Goal: Task Accomplishment & Management: Manage account settings

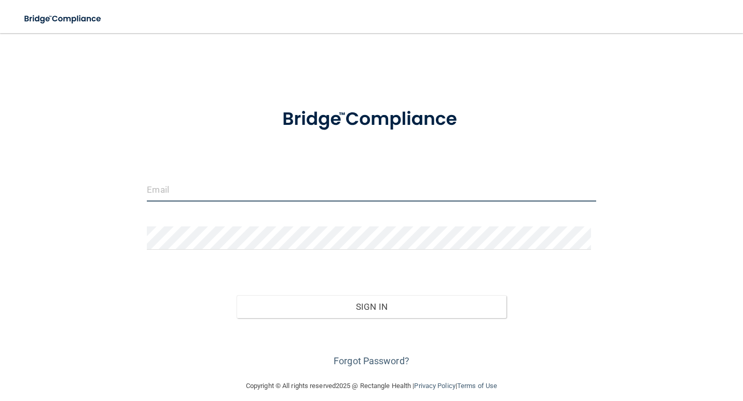
click at [225, 191] on input "email" at bounding box center [371, 189] width 449 height 23
type input "[EMAIL_ADDRESS][DOMAIN_NAME]"
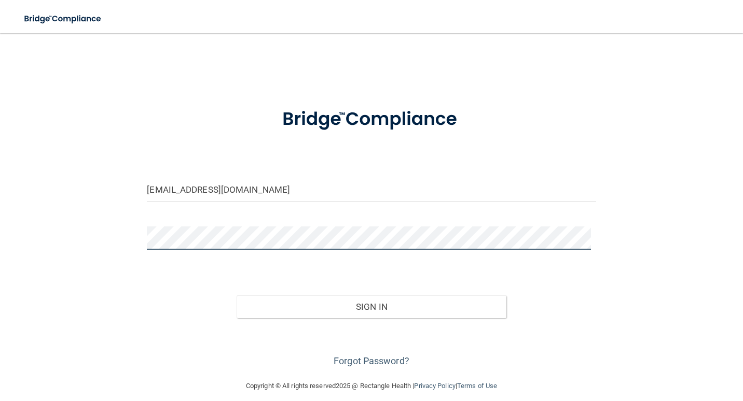
click at [236, 296] on button "Sign In" at bounding box center [370, 307] width 269 height 23
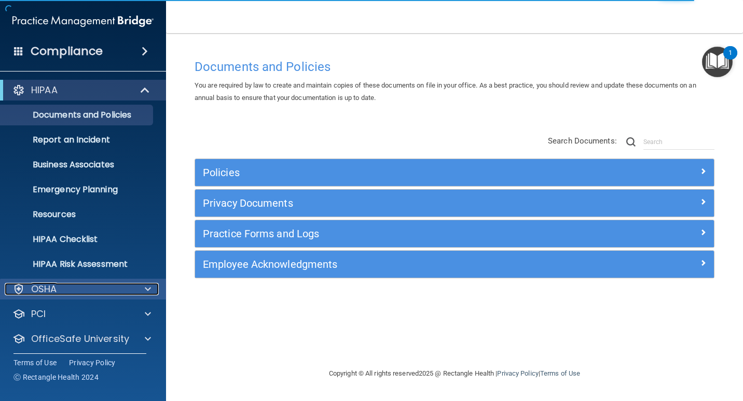
click at [49, 285] on p "OSHA" at bounding box center [44, 289] width 26 height 12
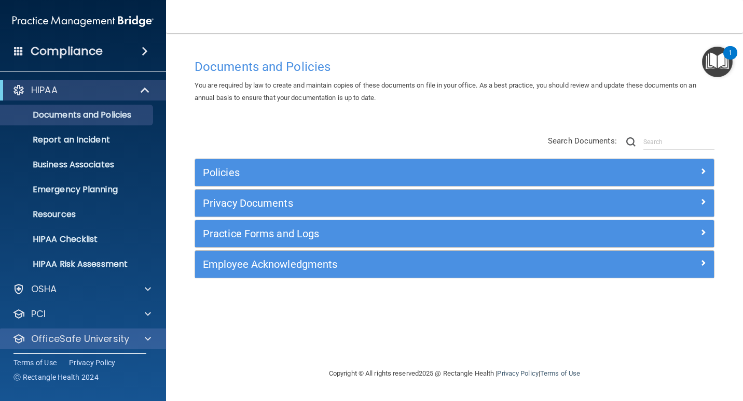
click at [61, 345] on div "OfficeSafe University" at bounding box center [83, 339] width 166 height 21
click at [150, 337] on span at bounding box center [148, 339] width 6 height 12
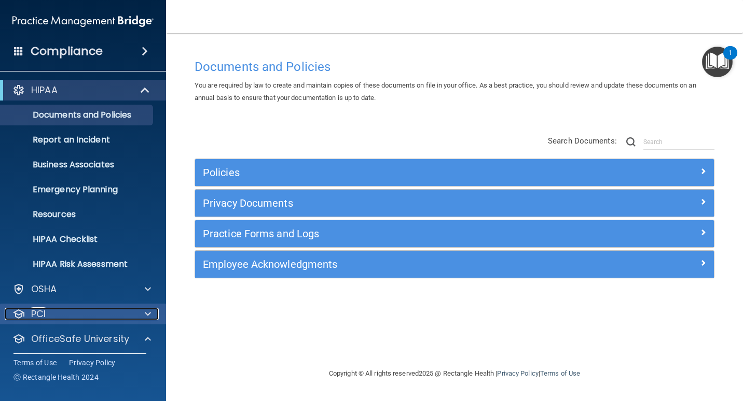
click at [149, 312] on span at bounding box center [148, 314] width 6 height 12
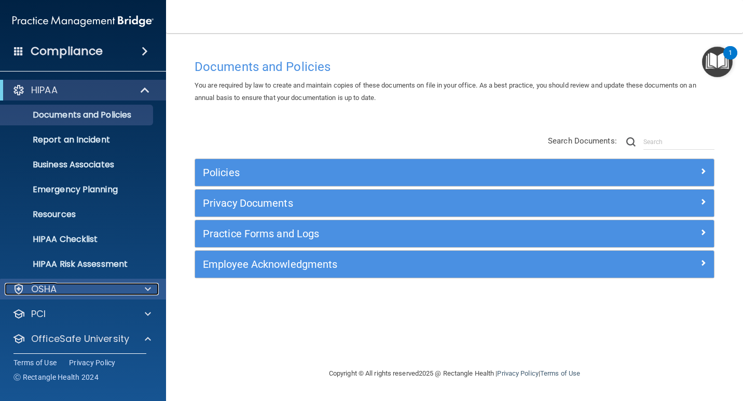
click at [146, 291] on span at bounding box center [148, 289] width 6 height 12
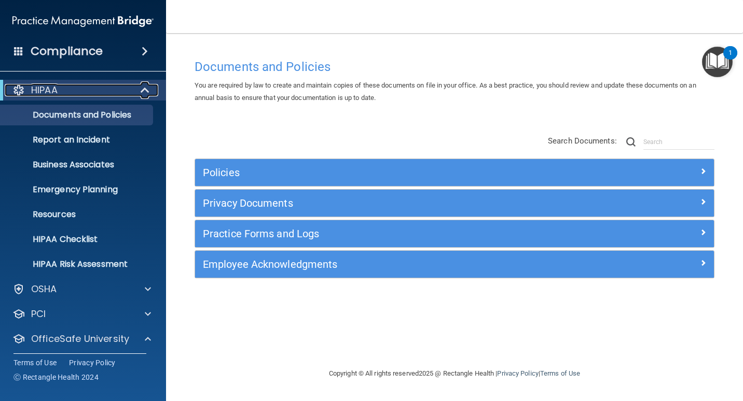
click at [149, 90] on span at bounding box center [146, 90] width 9 height 12
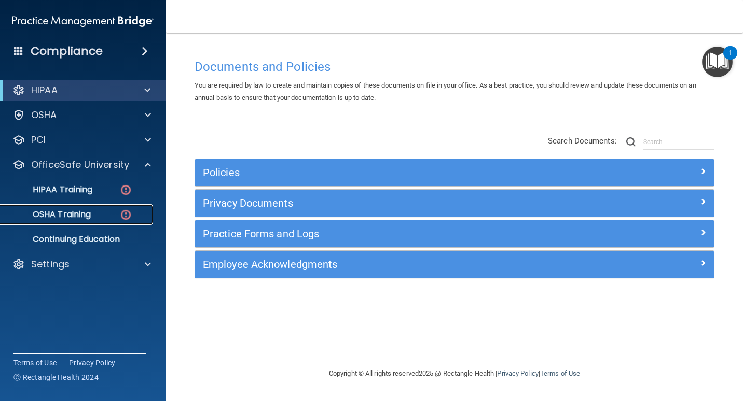
click at [96, 213] on div "OSHA Training" at bounding box center [78, 215] width 142 height 10
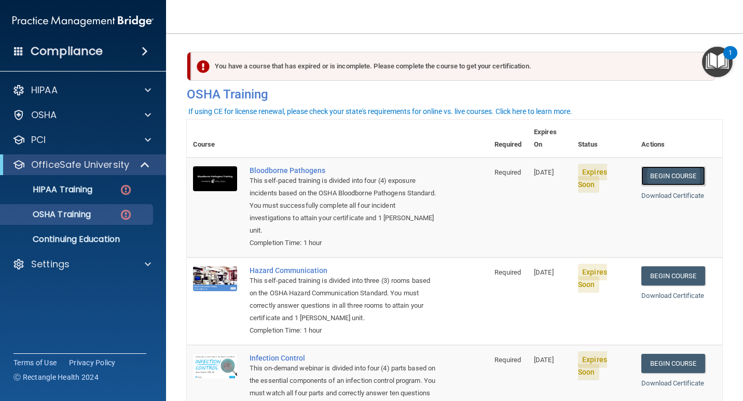
click at [674, 166] on link "Begin Course" at bounding box center [672, 175] width 63 height 19
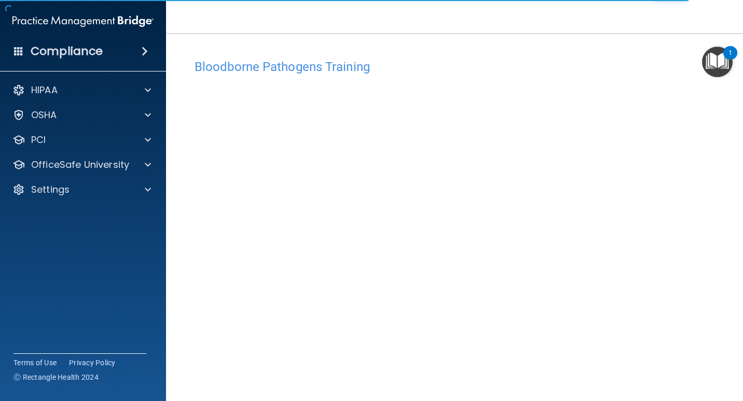
scroll to position [43, 0]
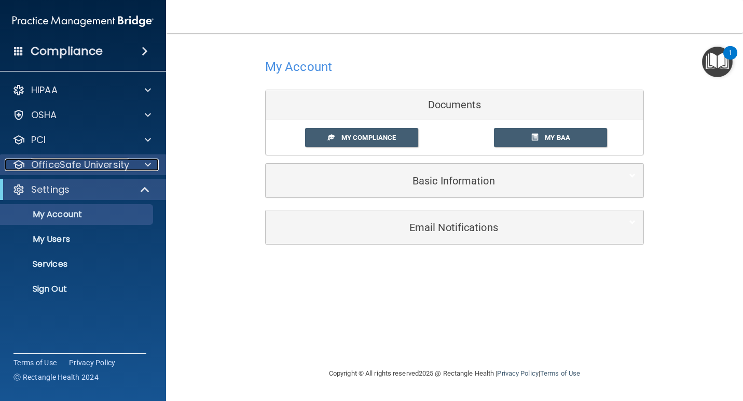
click at [147, 162] on span at bounding box center [148, 165] width 6 height 12
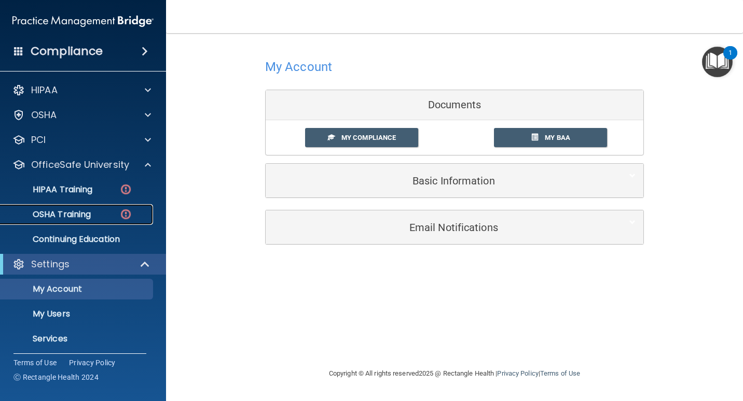
click at [91, 213] on p "OSHA Training" at bounding box center [49, 215] width 84 height 10
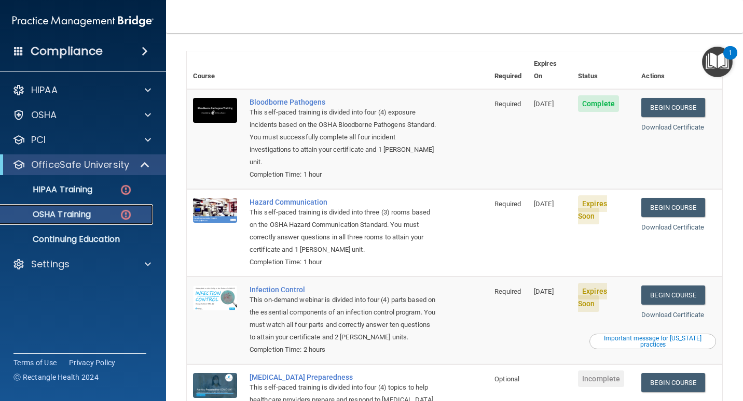
scroll to position [52, 0]
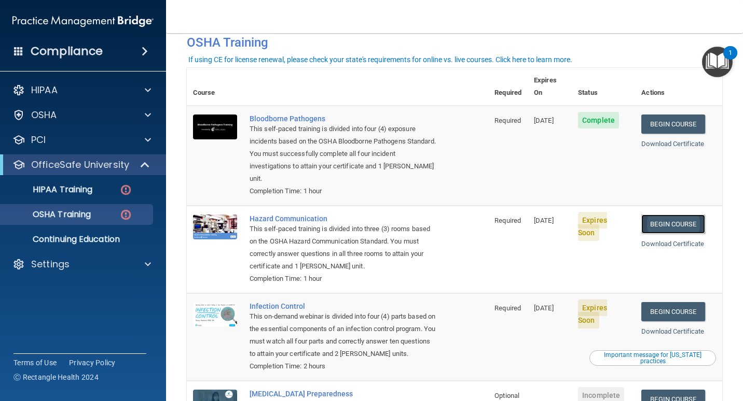
click at [673, 215] on link "Begin Course" at bounding box center [672, 224] width 63 height 19
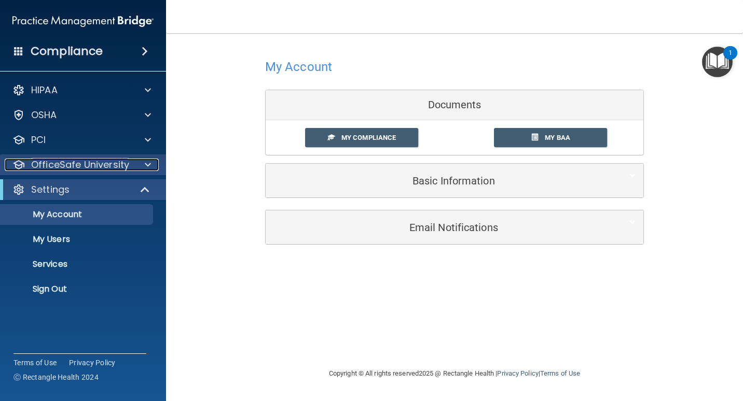
click at [49, 159] on p "OfficeSafe University" at bounding box center [80, 165] width 98 height 12
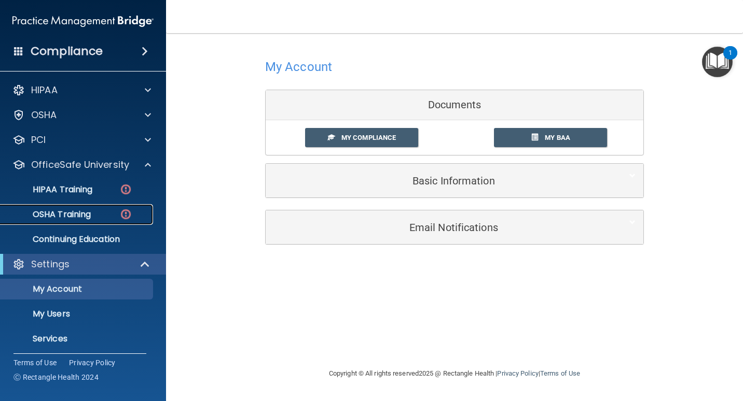
click at [57, 211] on p "OSHA Training" at bounding box center [49, 215] width 84 height 10
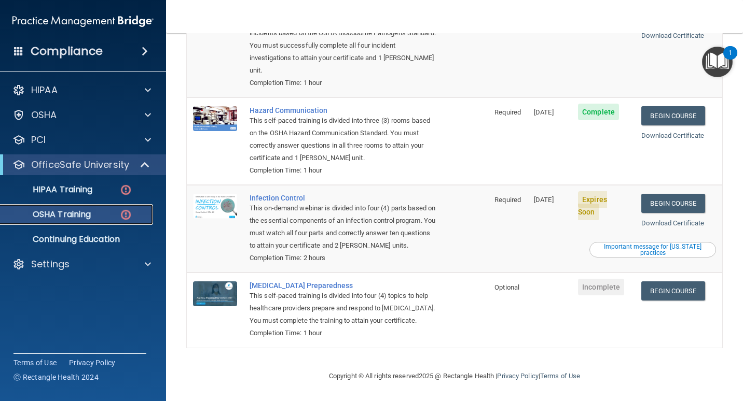
scroll to position [163, 0]
click at [661, 194] on link "Begin Course" at bounding box center [672, 203] width 63 height 19
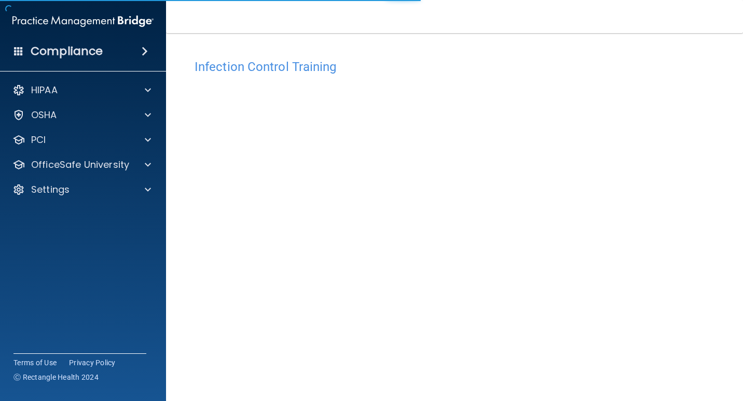
scroll to position [43, 0]
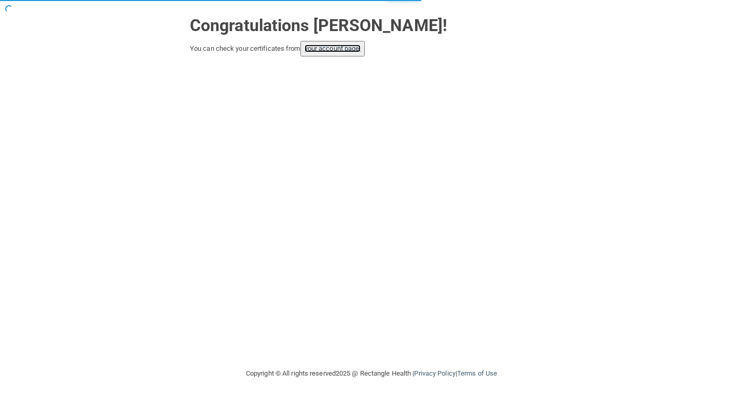
click at [341, 49] on link "your account page!" at bounding box center [332, 49] width 57 height 8
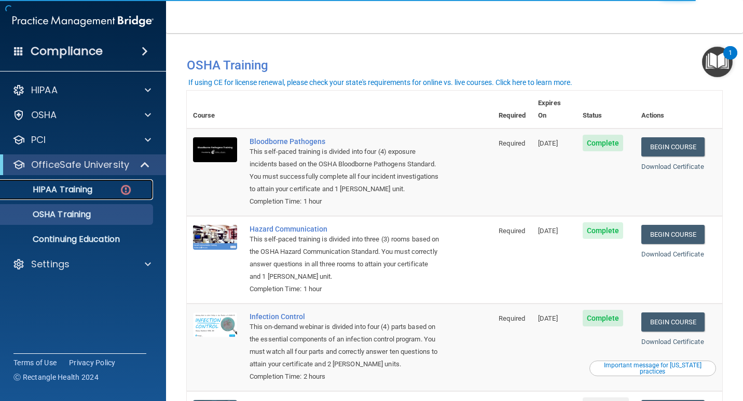
click at [107, 193] on div "HIPAA Training" at bounding box center [78, 190] width 142 height 10
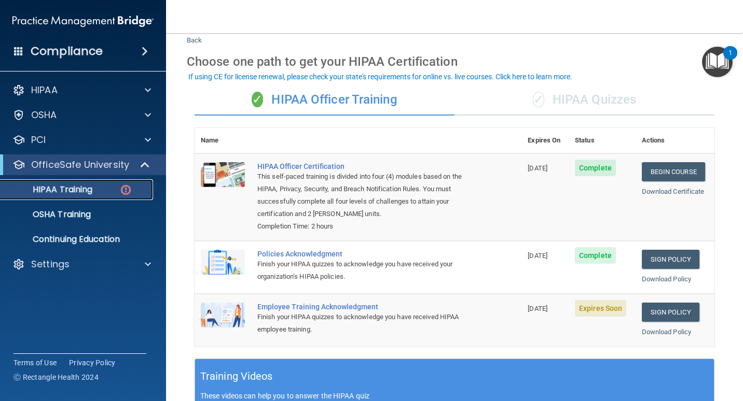
scroll to position [104, 0]
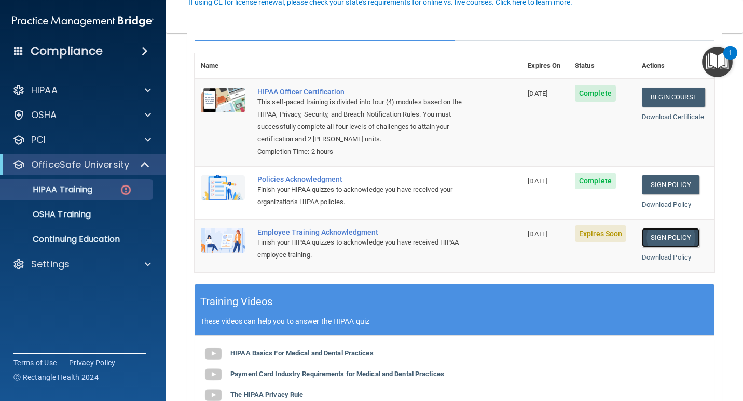
click at [665, 233] on link "Sign Policy" at bounding box center [671, 237] width 58 height 19
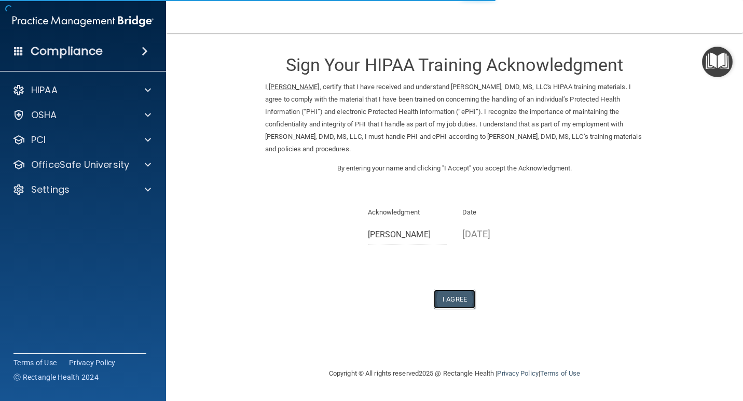
click at [455, 297] on button "I Agree" at bounding box center [454, 299] width 41 height 19
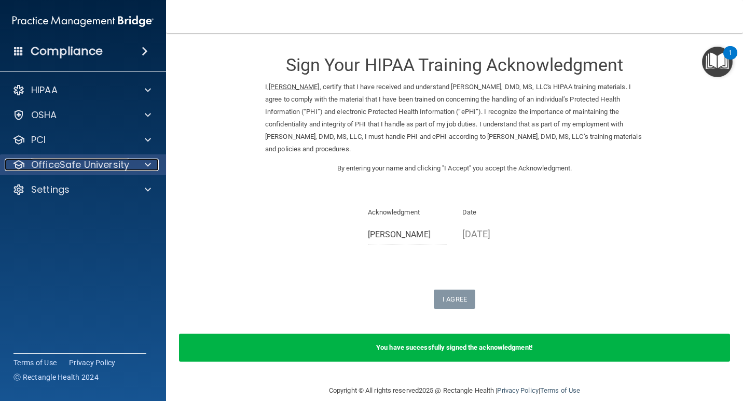
click at [118, 170] on p "OfficeSafe University" at bounding box center [80, 165] width 98 height 12
click at [123, 165] on p "OfficeSafe University" at bounding box center [80, 165] width 98 height 12
click at [63, 156] on div "OfficeSafe University" at bounding box center [83, 165] width 166 height 21
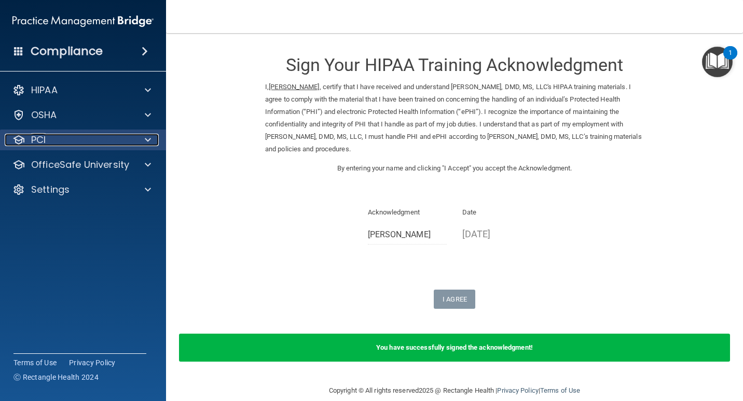
click at [132, 135] on div "PCI" at bounding box center [69, 140] width 129 height 12
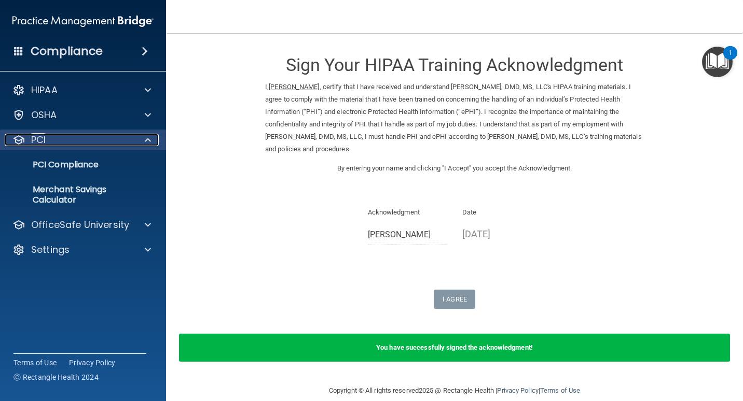
click at [149, 140] on span at bounding box center [148, 140] width 6 height 12
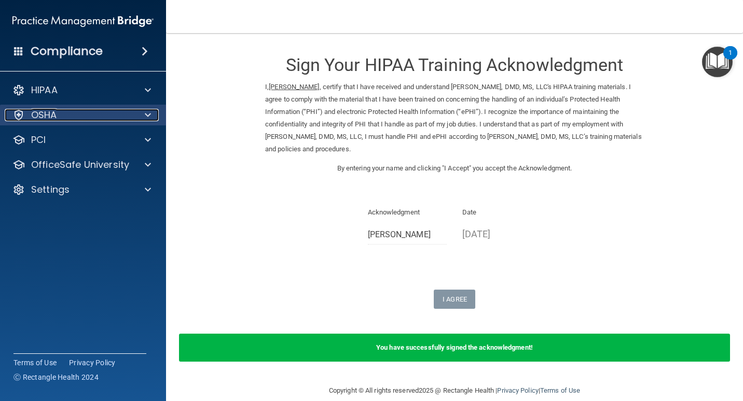
click at [142, 112] on div at bounding box center [146, 115] width 26 height 12
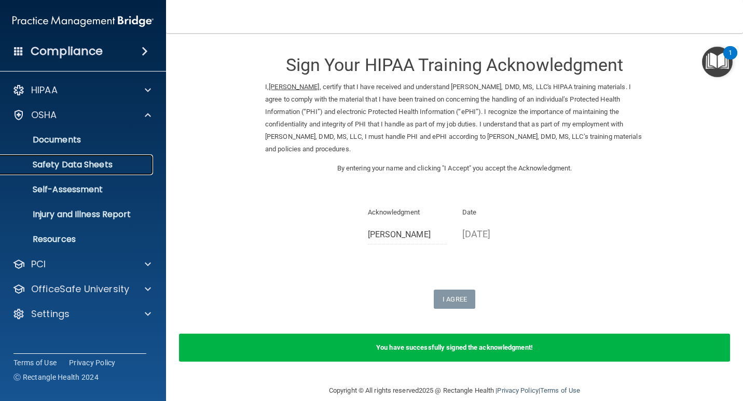
click at [58, 175] on link "Safety Data Sheets" at bounding box center [71, 165] width 163 height 21
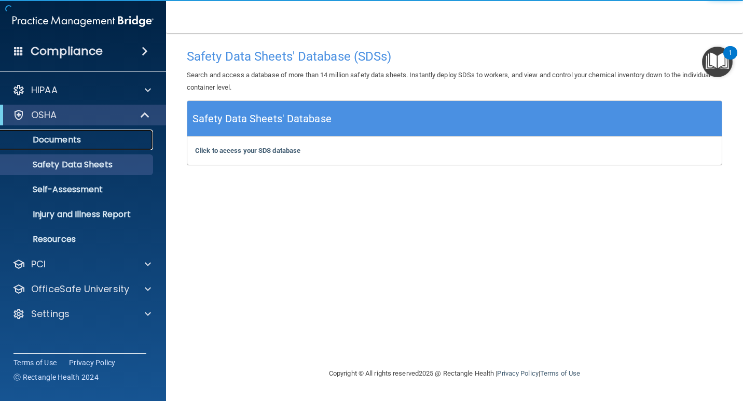
click at [93, 132] on link "Documents" at bounding box center [71, 140] width 163 height 21
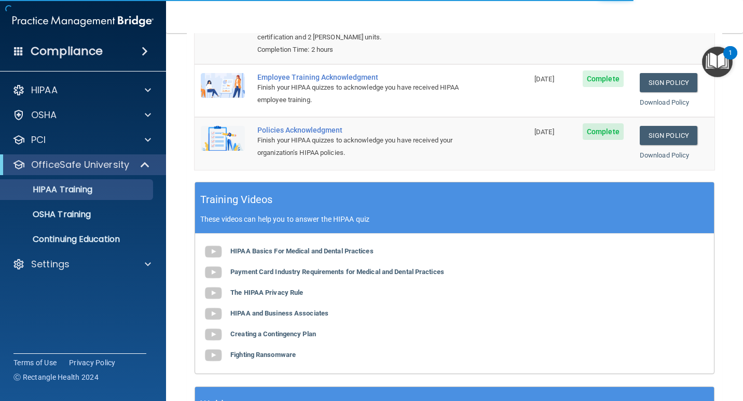
scroll to position [309, 0]
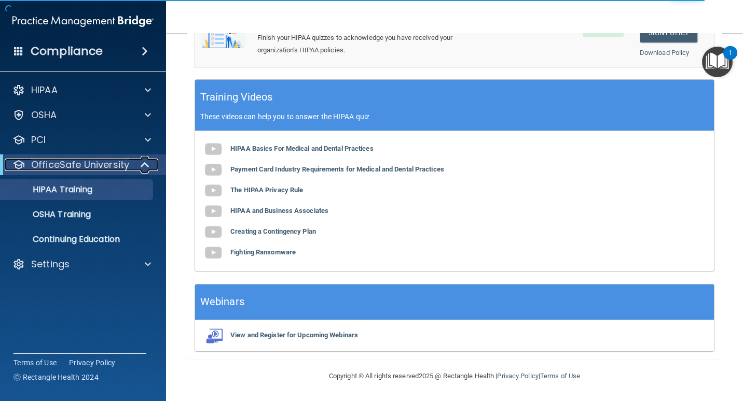
click at [145, 164] on span at bounding box center [146, 165] width 9 height 12
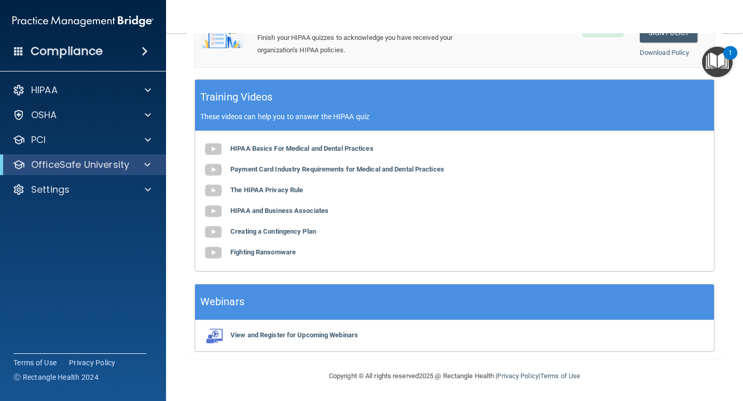
click at [147, 49] on span at bounding box center [145, 51] width 6 height 12
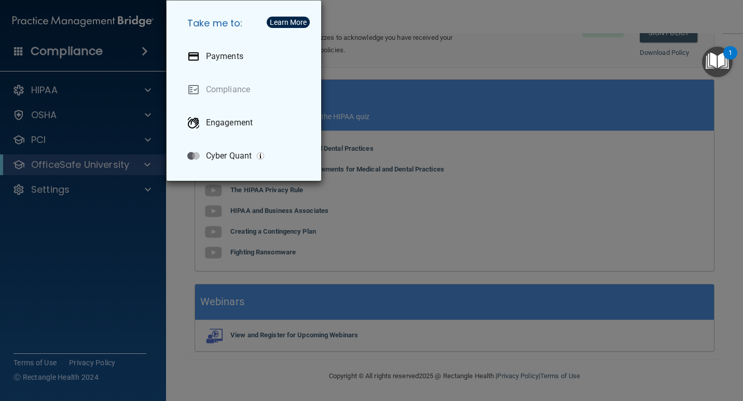
click at [144, 50] on div "Take me to: Payments Compliance Engagement Cyber Quant" at bounding box center [371, 200] width 743 height 401
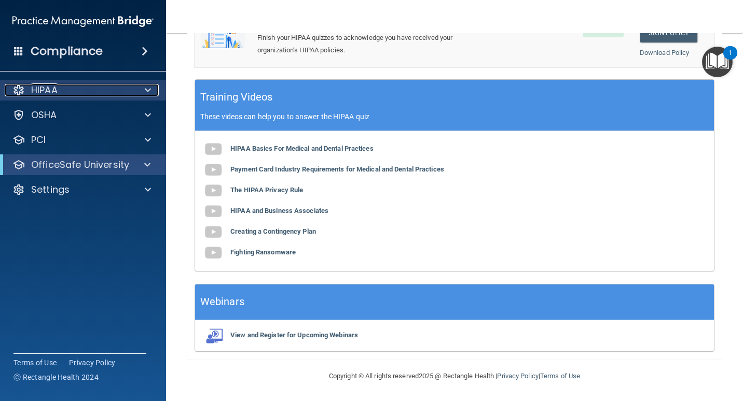
click at [140, 87] on div at bounding box center [146, 90] width 26 height 12
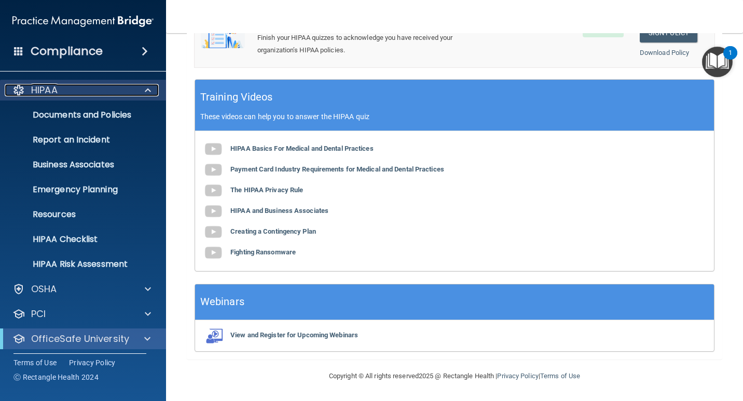
click at [140, 87] on div at bounding box center [146, 90] width 26 height 12
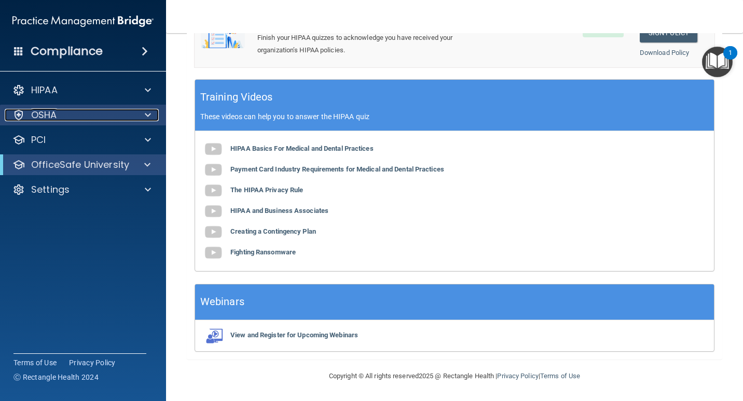
click at [143, 111] on div at bounding box center [146, 115] width 26 height 12
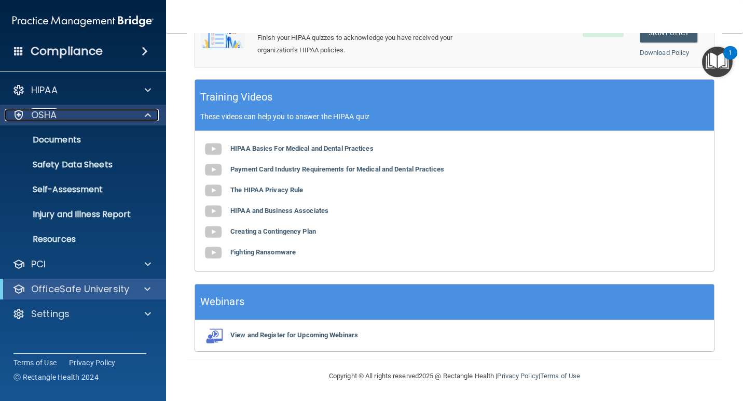
click at [143, 111] on div at bounding box center [146, 115] width 26 height 12
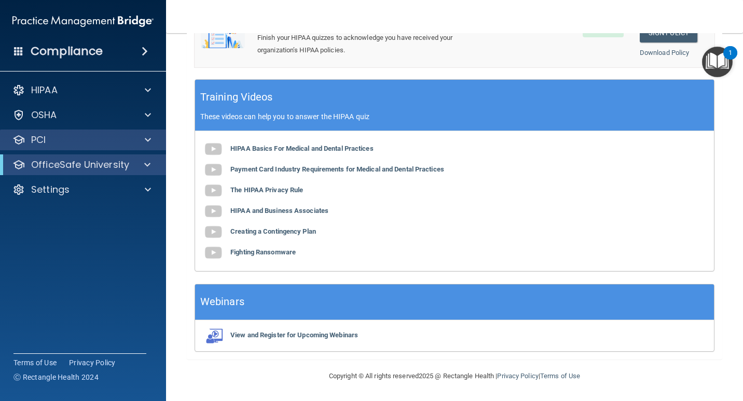
click at [152, 146] on div "PCI" at bounding box center [83, 140] width 166 height 21
click at [149, 139] on span at bounding box center [148, 140] width 6 height 12
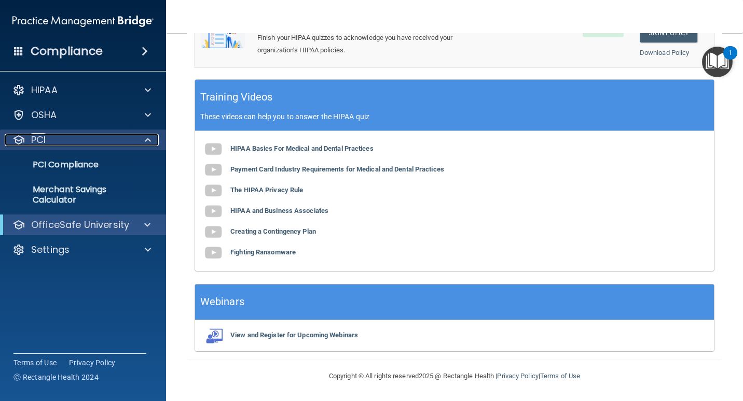
click at [148, 135] on span at bounding box center [148, 140] width 6 height 12
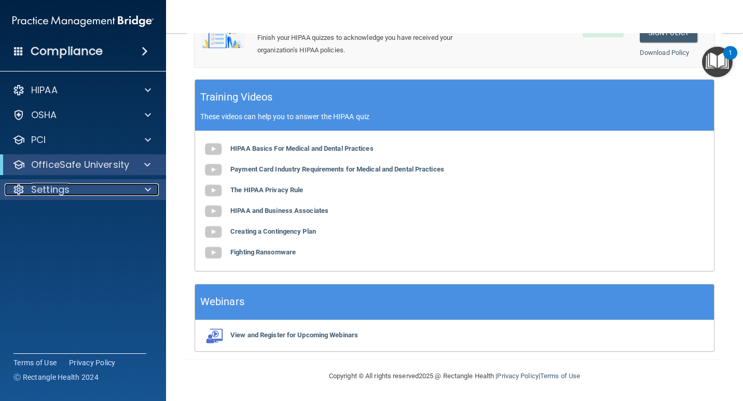
click at [145, 186] on span at bounding box center [148, 190] width 6 height 12
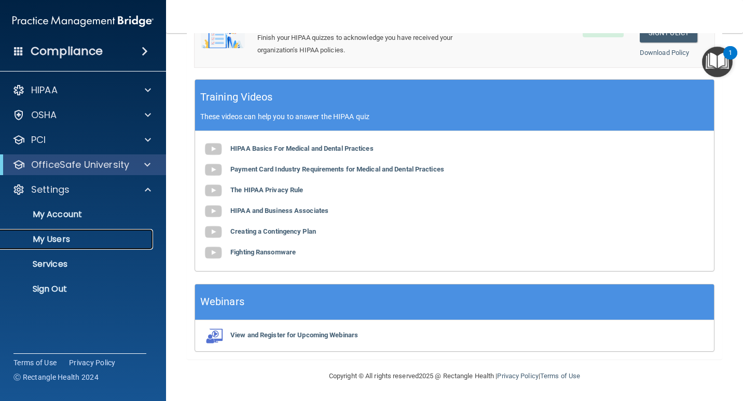
click at [46, 243] on p "My Users" at bounding box center [78, 239] width 142 height 10
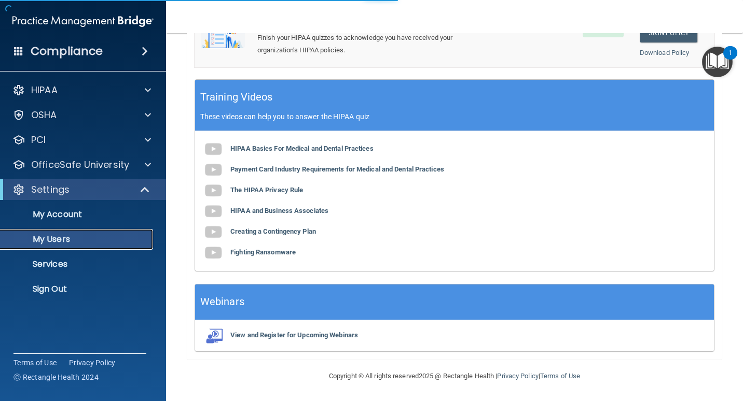
select select "20"
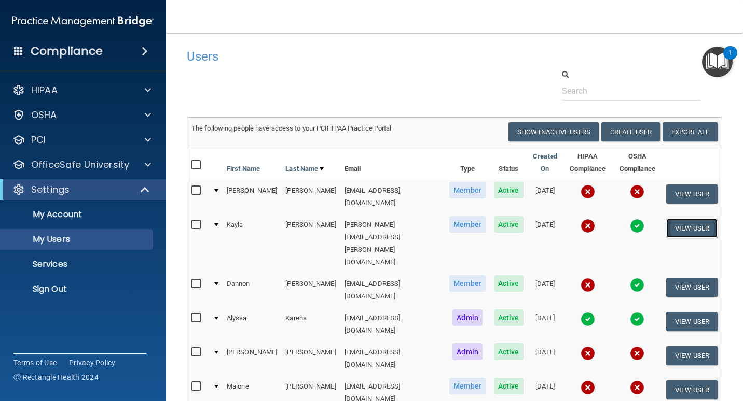
click at [676, 221] on button "View User" at bounding box center [691, 228] width 51 height 19
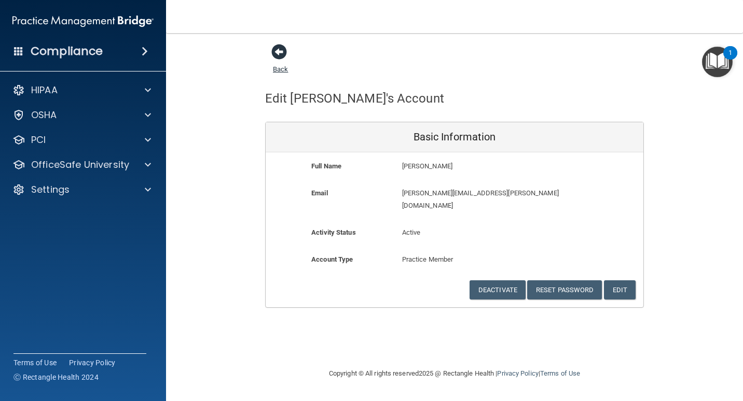
click at [273, 53] on span at bounding box center [279, 52] width 16 height 16
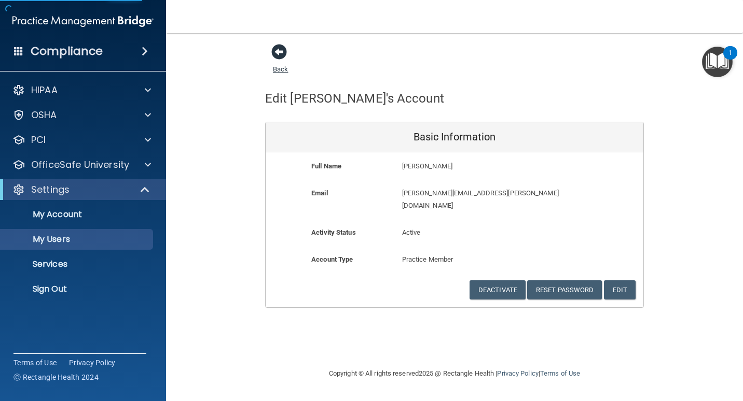
select select "20"
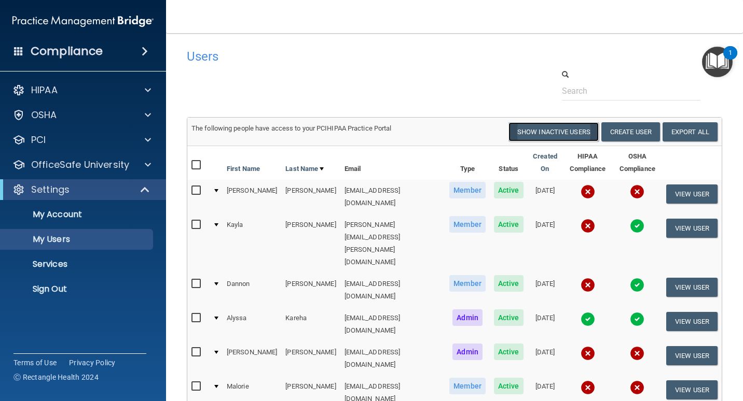
click at [524, 132] on button "Show Inactive Users" at bounding box center [553, 131] width 90 height 19
select select "20"
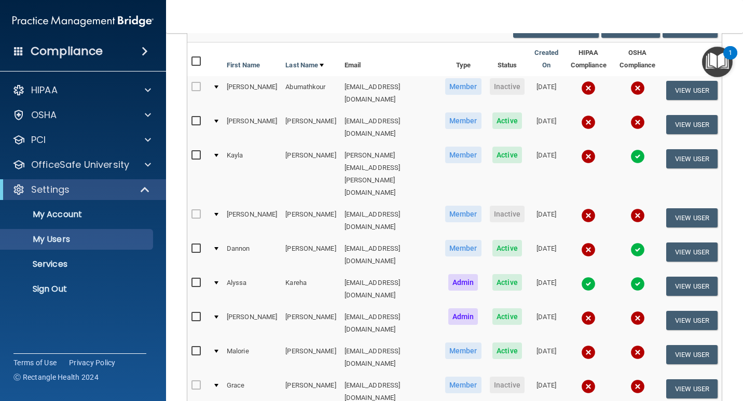
scroll to position [52, 0]
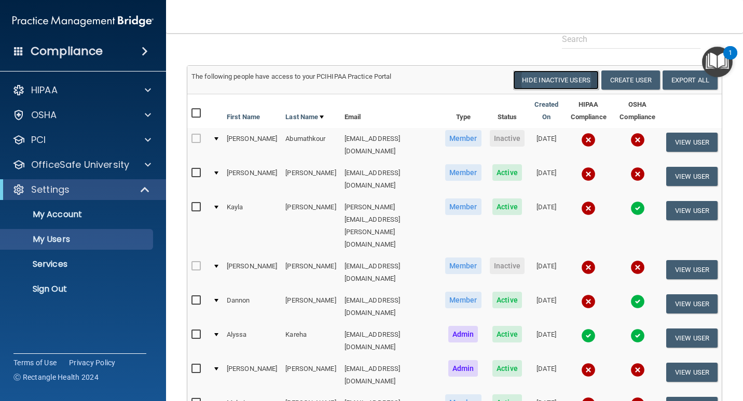
click at [553, 78] on button "Hide Inactive Users" at bounding box center [556, 80] width 86 height 19
select select "20"
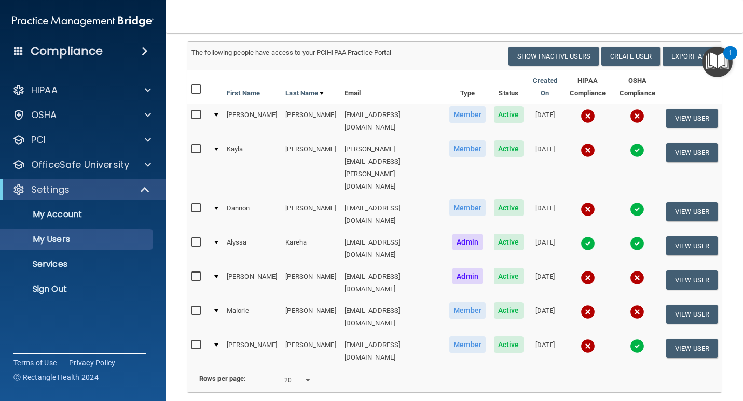
scroll to position [4, 0]
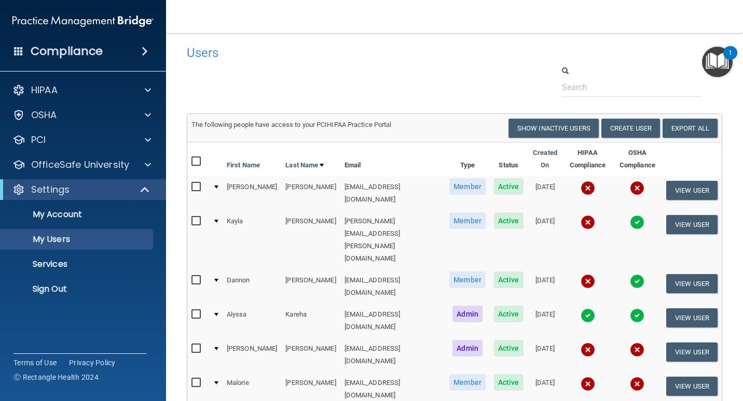
click at [580, 187] on img at bounding box center [587, 188] width 15 height 15
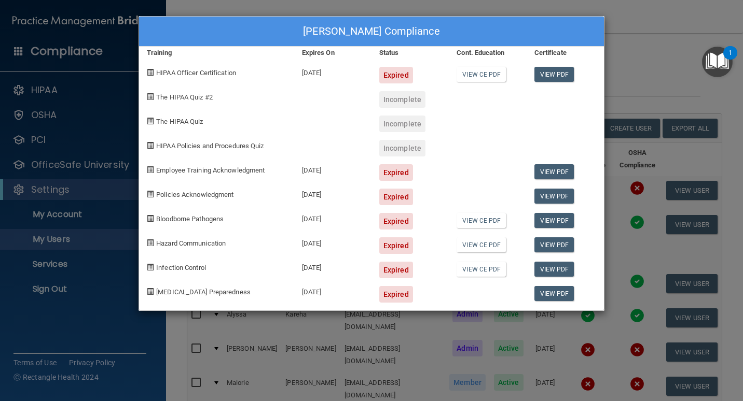
click at [627, 14] on div "Courtney Bartone's Compliance Training Expires On Status Cont. Education Certif…" at bounding box center [371, 200] width 743 height 401
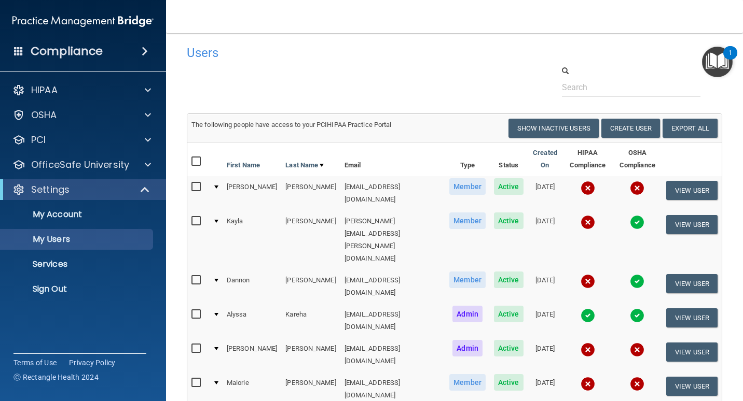
click at [580, 218] on img at bounding box center [587, 222] width 15 height 15
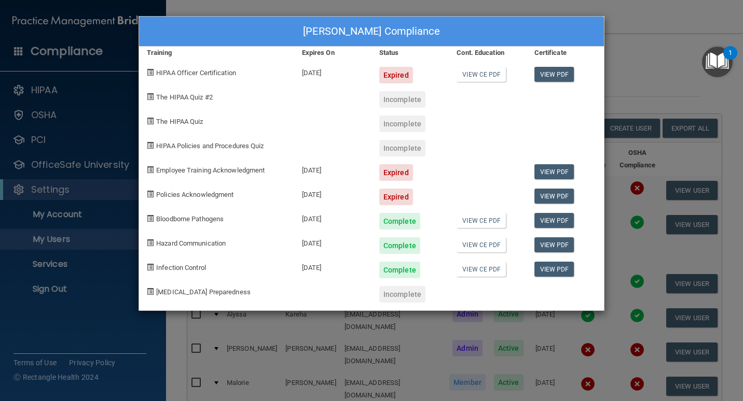
click at [663, 66] on div "Kayla Buddie's Compliance Training Expires On Status Cont. Education Certificat…" at bounding box center [371, 200] width 743 height 401
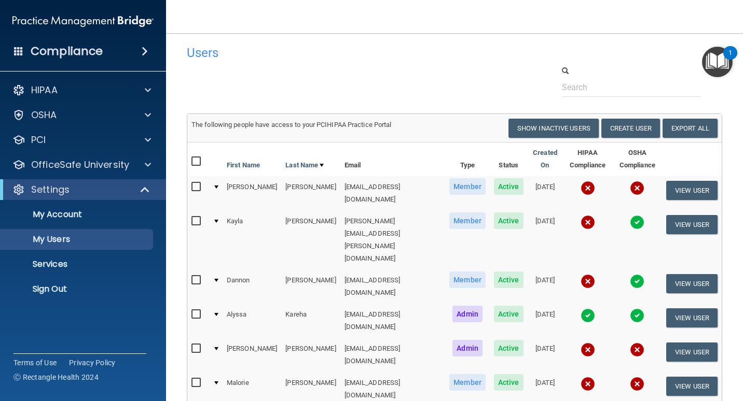
click at [580, 343] on img at bounding box center [587, 350] width 15 height 15
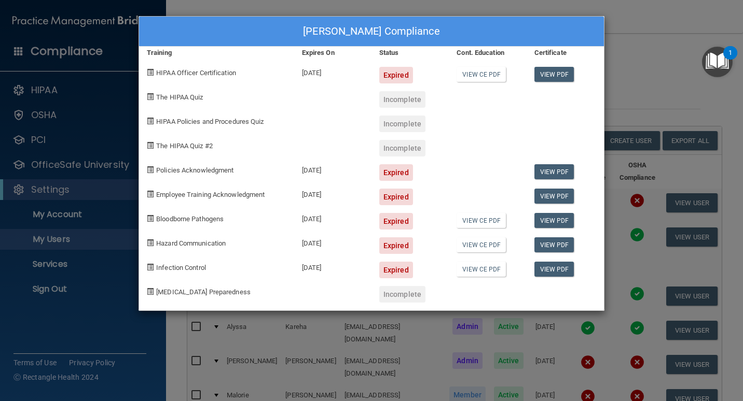
click at [627, 59] on div "Ronald Kolodziej's Compliance Training Expires On Status Cont. Education Certif…" at bounding box center [371, 200] width 743 height 401
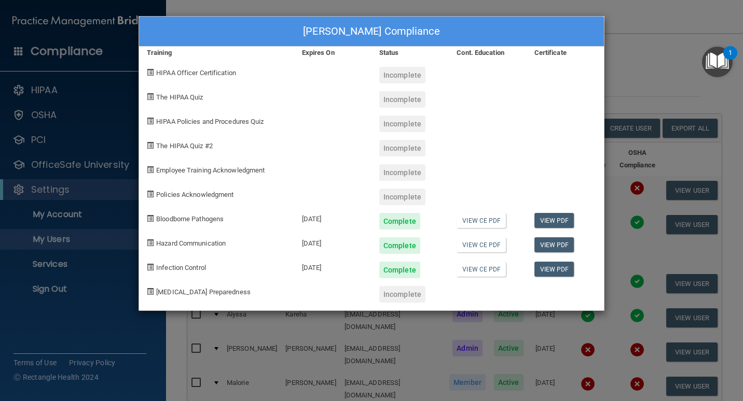
click at [644, 61] on div "Annemarie Russo's Compliance Training Expires On Status Cont. Education Certifi…" at bounding box center [371, 200] width 743 height 401
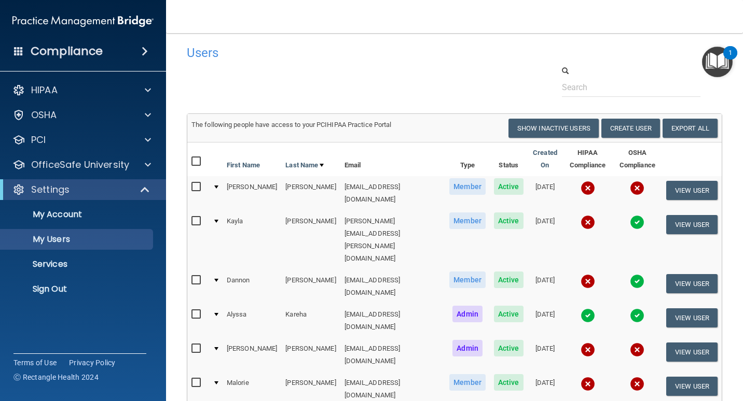
click at [630, 217] on img at bounding box center [637, 222] width 15 height 15
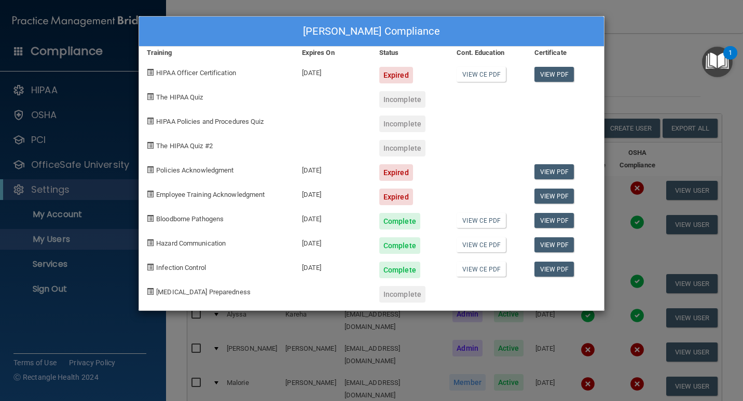
click at [652, 54] on div "Kayla Buddie's Compliance Training Expires On Status Cont. Education Certificat…" at bounding box center [371, 200] width 743 height 401
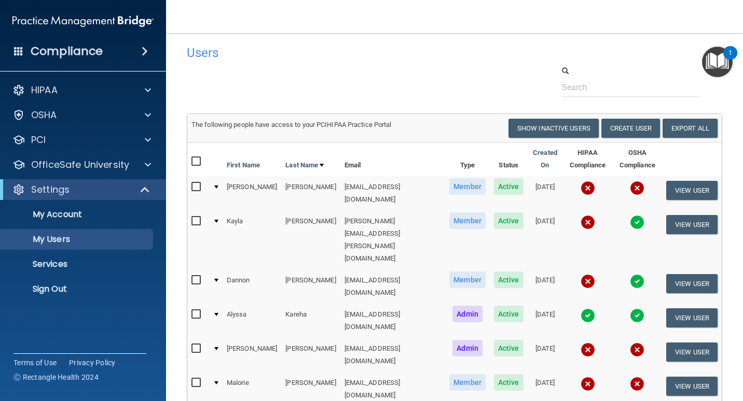
click at [580, 377] on img at bounding box center [587, 384] width 15 height 15
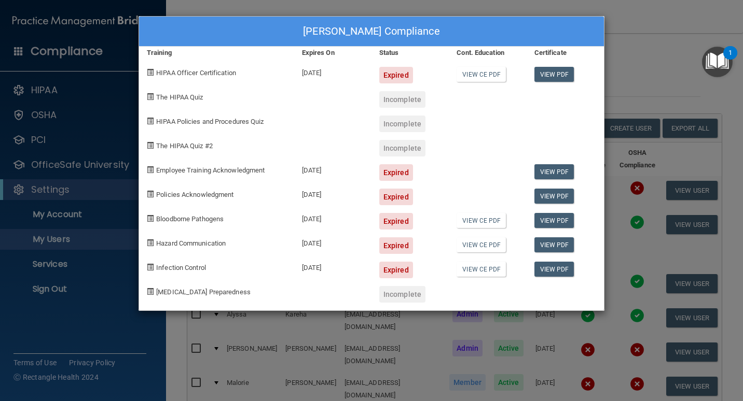
click at [631, 59] on div "Malorie Nicolay's Compliance Training Expires On Status Cont. Education Certifi…" at bounding box center [371, 200] width 743 height 401
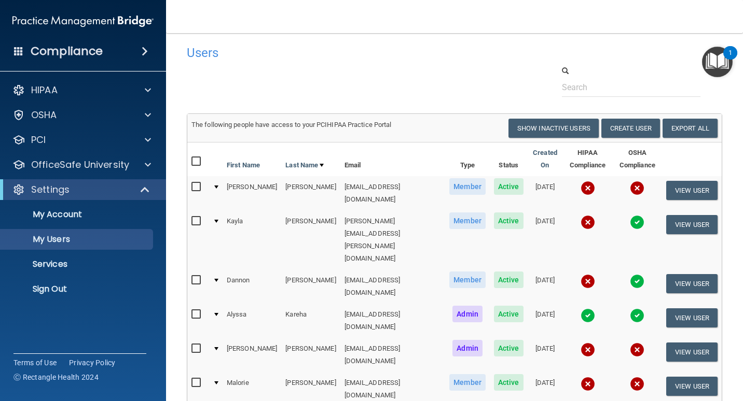
click at [630, 377] on img at bounding box center [637, 384] width 15 height 15
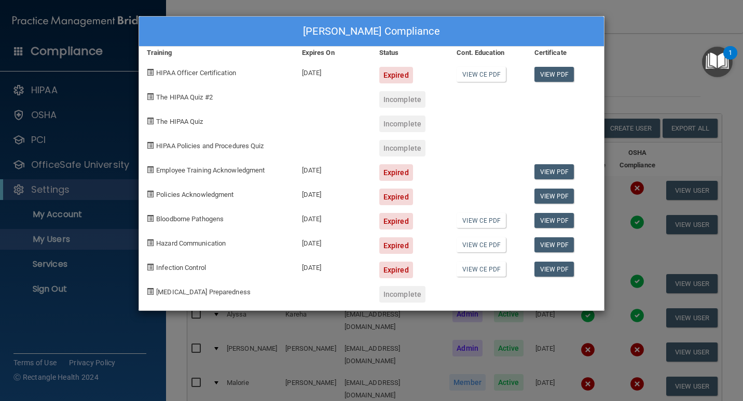
click at [662, 64] on div "Malorie Nicolay's Compliance Training Expires On Status Cont. Education Certifi…" at bounding box center [371, 200] width 743 height 401
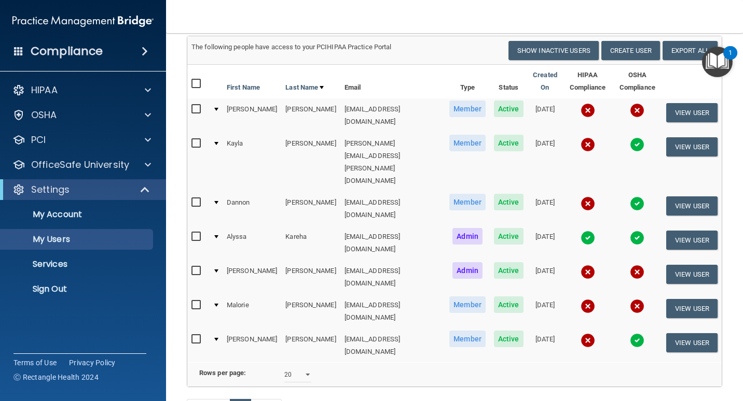
scroll to position [107, 0]
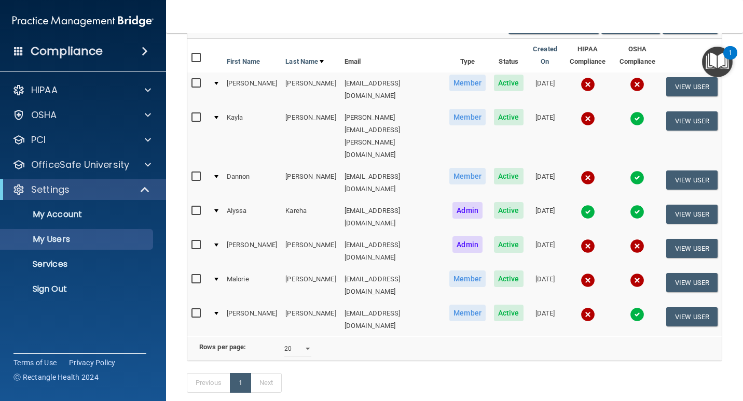
click at [630, 113] on img at bounding box center [637, 118] width 15 height 15
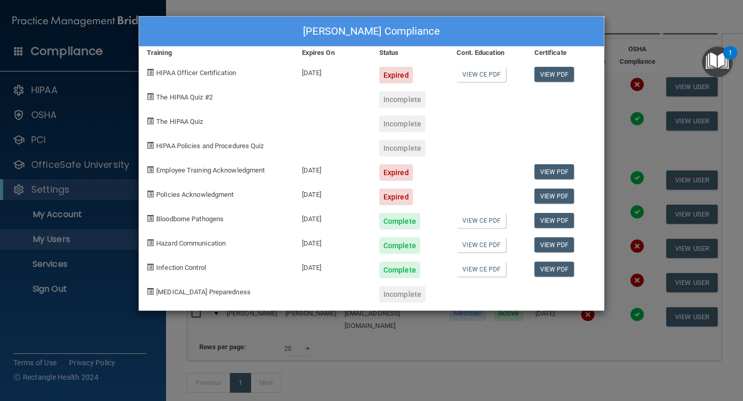
click at [397, 169] on div "Expired" at bounding box center [396, 172] width 34 height 17
click at [148, 170] on span at bounding box center [150, 169] width 7 height 7
click at [150, 171] on span at bounding box center [150, 169] width 7 height 7
click at [148, 196] on span at bounding box center [150, 194] width 7 height 7
click at [554, 171] on link "View PDF" at bounding box center [554, 171] width 40 height 15
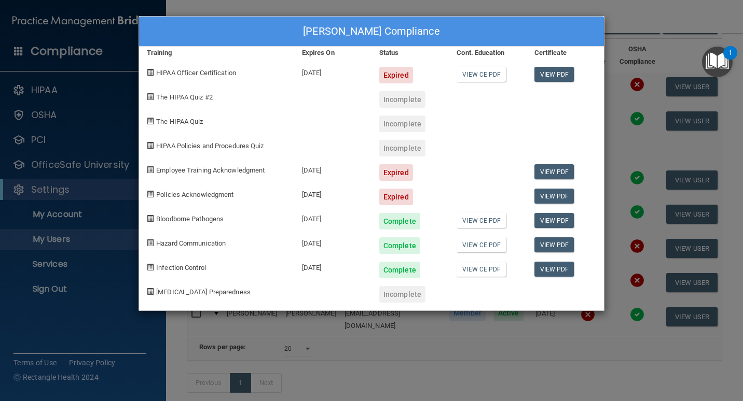
click at [301, 365] on div "Kayla Buddie's Compliance Training Expires On Status Cont. Education Certificat…" at bounding box center [371, 200] width 743 height 401
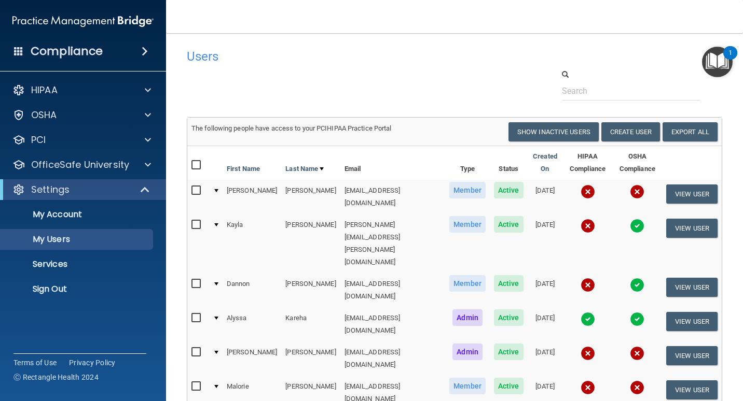
scroll to position [52, 0]
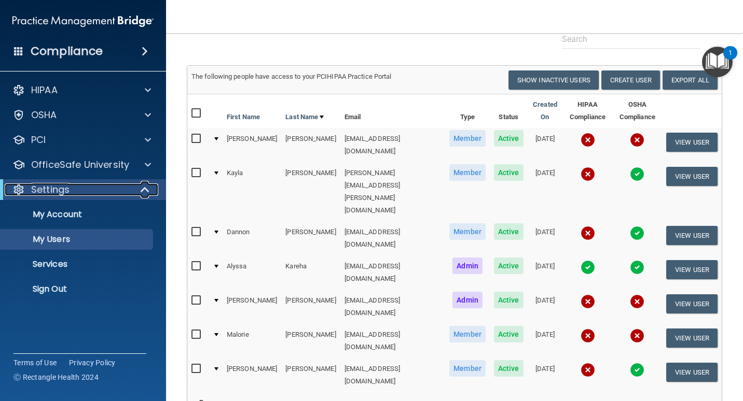
click at [144, 189] on span at bounding box center [146, 190] width 9 height 12
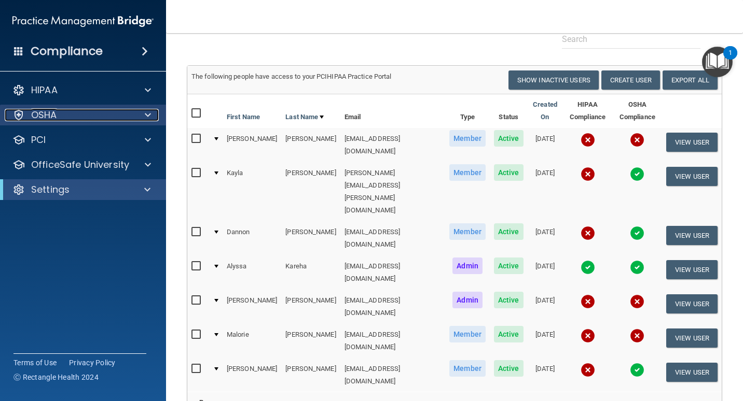
click at [151, 116] on div at bounding box center [146, 115] width 26 height 12
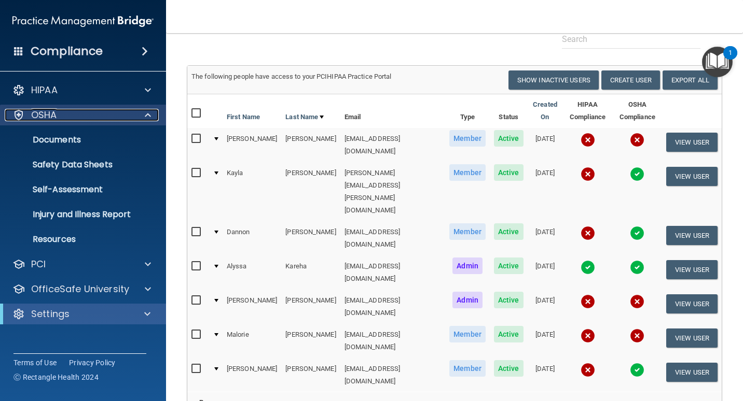
click at [150, 114] on span at bounding box center [148, 115] width 6 height 12
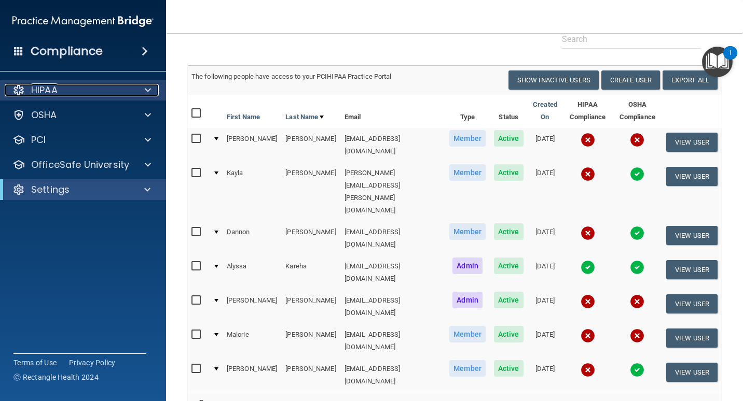
click at [145, 85] on span at bounding box center [148, 90] width 6 height 12
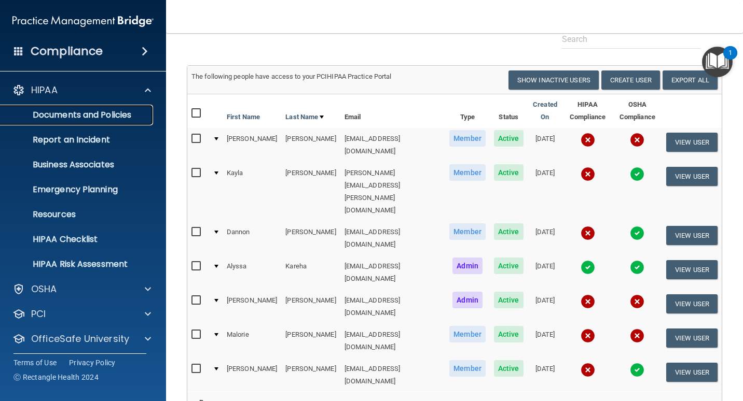
click at [129, 114] on p "Documents and Policies" at bounding box center [78, 115] width 142 height 10
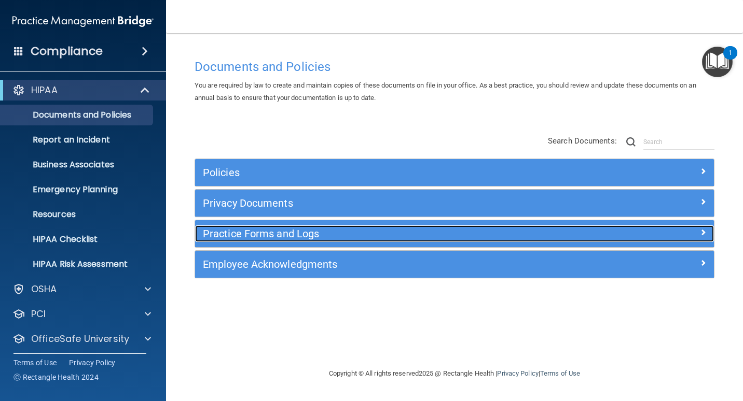
click at [261, 231] on h5 "Practice Forms and Logs" at bounding box center [389, 233] width 373 height 11
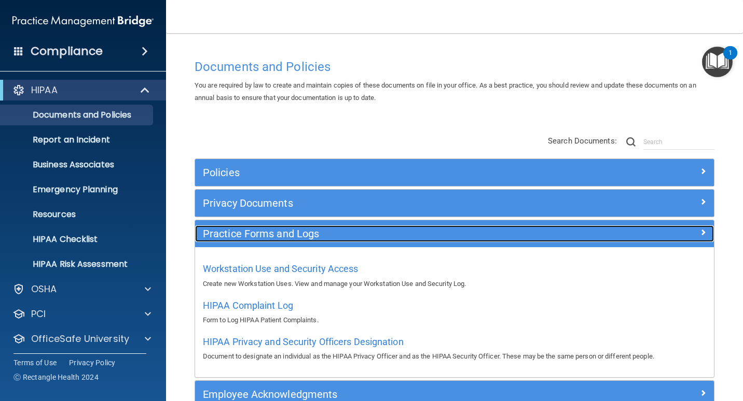
click at [261, 231] on h5 "Practice Forms and Logs" at bounding box center [389, 233] width 373 height 11
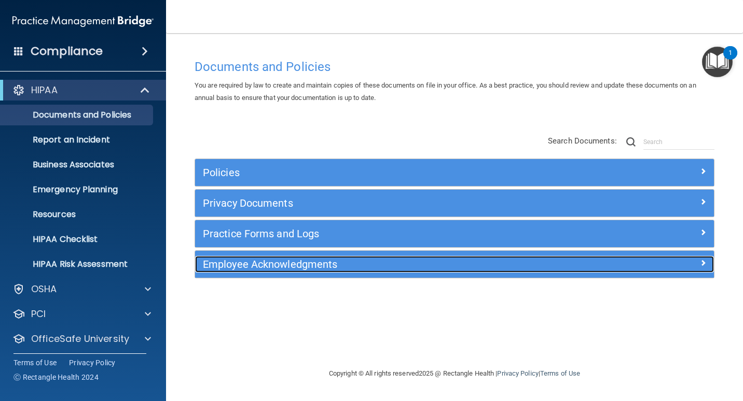
click at [279, 263] on h5 "Employee Acknowledgments" at bounding box center [389, 264] width 373 height 11
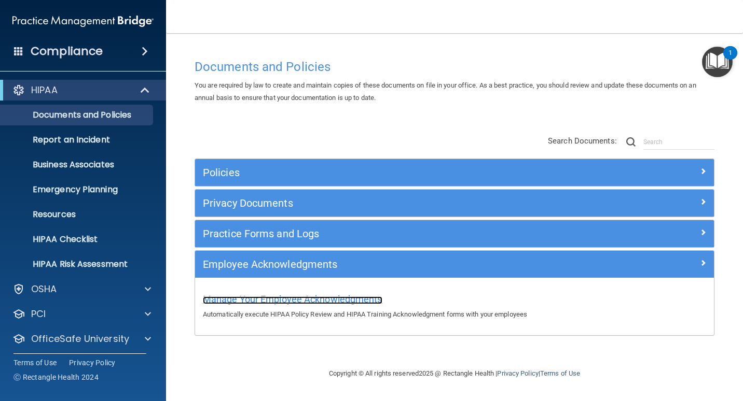
click at [286, 297] on span "Manage Your Employee Acknowledgments" at bounding box center [292, 299] width 179 height 11
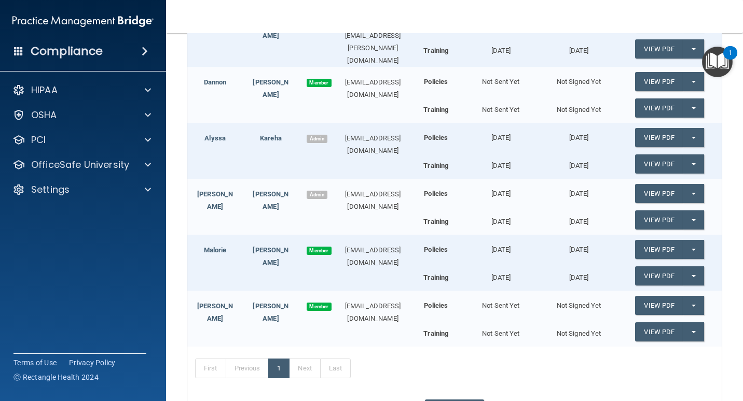
scroll to position [259, 0]
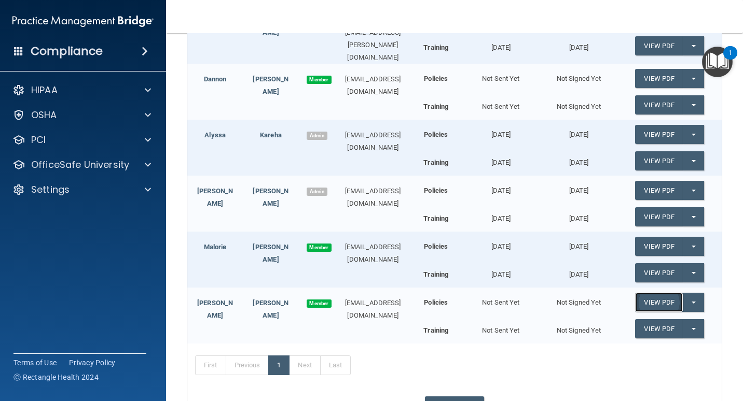
click at [657, 298] on link "View PDF" at bounding box center [659, 302] width 48 height 19
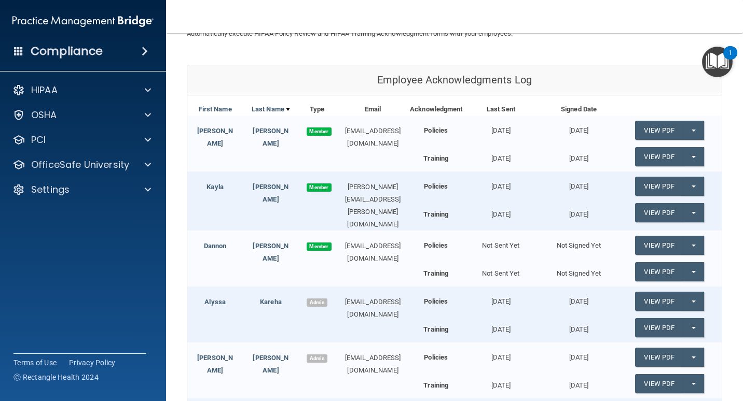
scroll to position [86, 0]
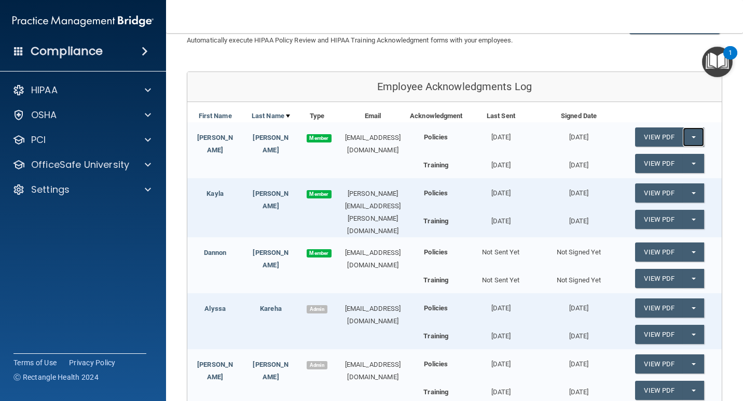
click at [684, 140] on button "Split button!" at bounding box center [692, 137] width 21 height 19
click at [672, 157] on link "Update Acknowledgment" at bounding box center [682, 158] width 95 height 16
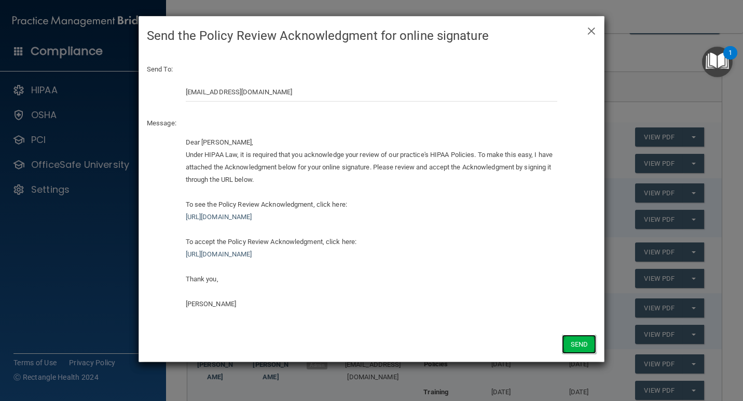
click at [571, 348] on button "Send" at bounding box center [579, 344] width 34 height 19
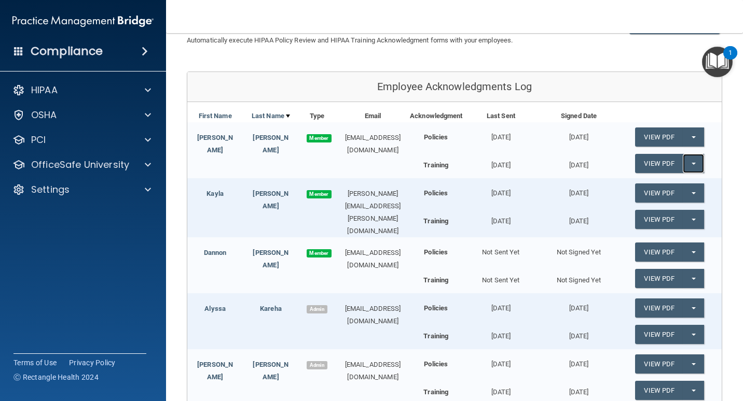
click at [694, 161] on button "Split button!" at bounding box center [692, 163] width 21 height 19
click at [689, 184] on link "Update Acknowledgment" at bounding box center [682, 185] width 95 height 16
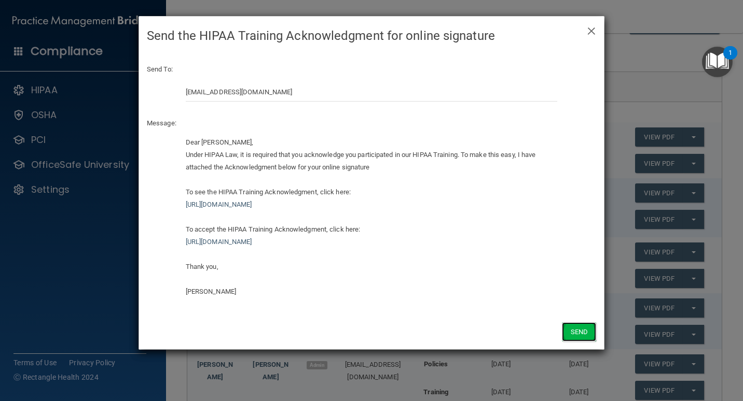
click at [586, 328] on button "Send" at bounding box center [579, 332] width 34 height 19
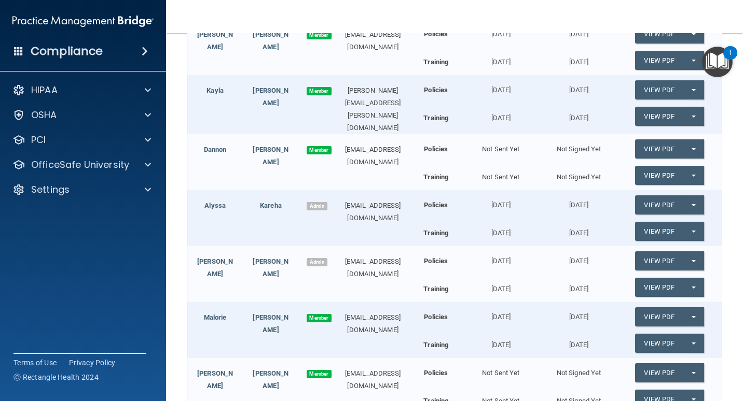
scroll to position [189, 0]
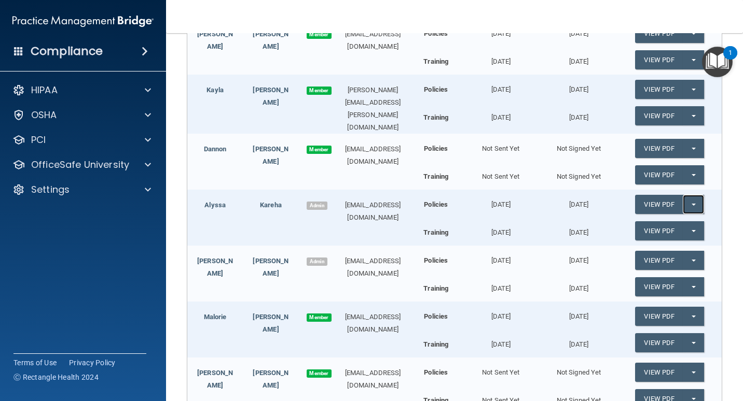
click at [691, 204] on span "button" at bounding box center [693, 205] width 4 height 2
click at [685, 223] on link "Update Acknowledgment" at bounding box center [682, 226] width 95 height 16
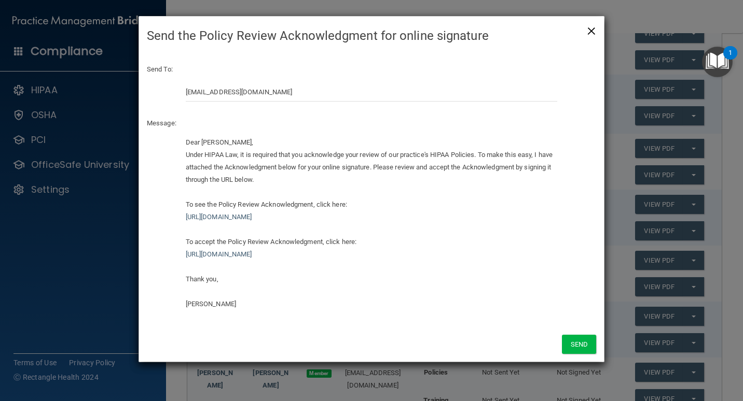
click at [592, 30] on span "×" at bounding box center [591, 29] width 9 height 21
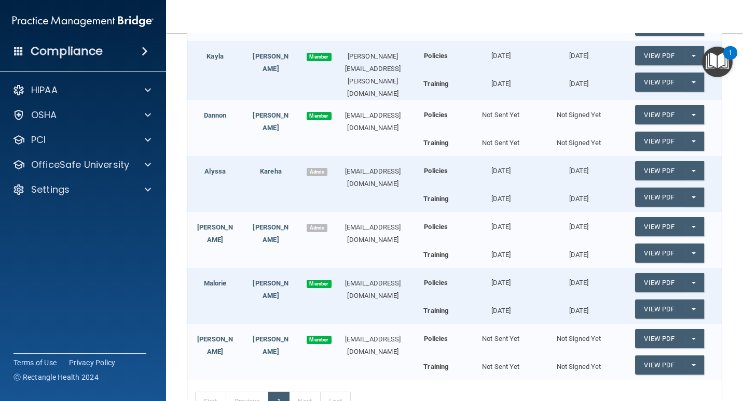
scroll to position [293, 0]
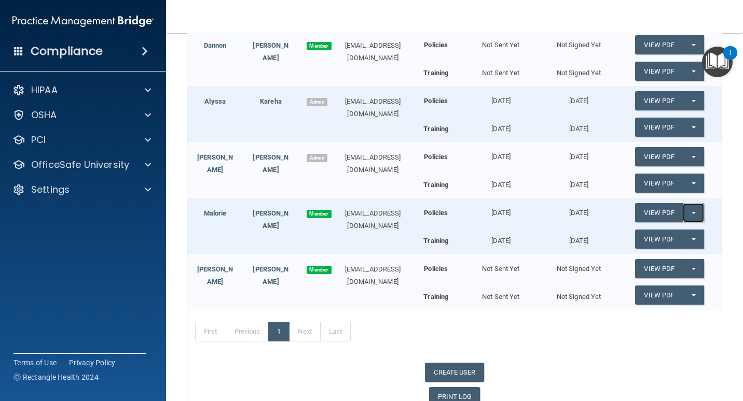
click at [682, 209] on button "Split button!" at bounding box center [692, 212] width 21 height 19
click at [673, 234] on link "Update Acknowledgment" at bounding box center [682, 234] width 95 height 16
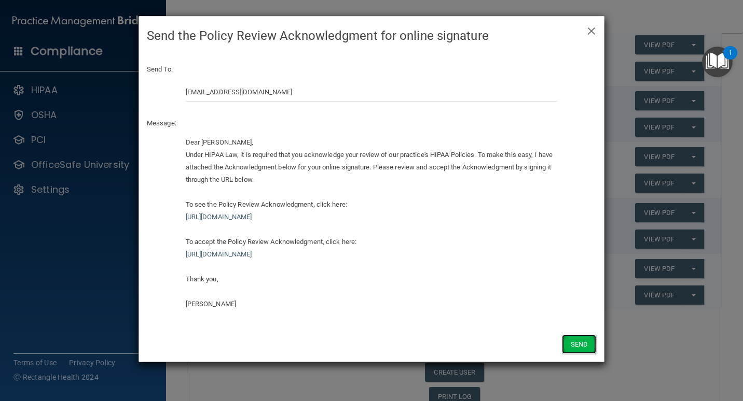
click at [577, 340] on button "Send" at bounding box center [579, 344] width 34 height 19
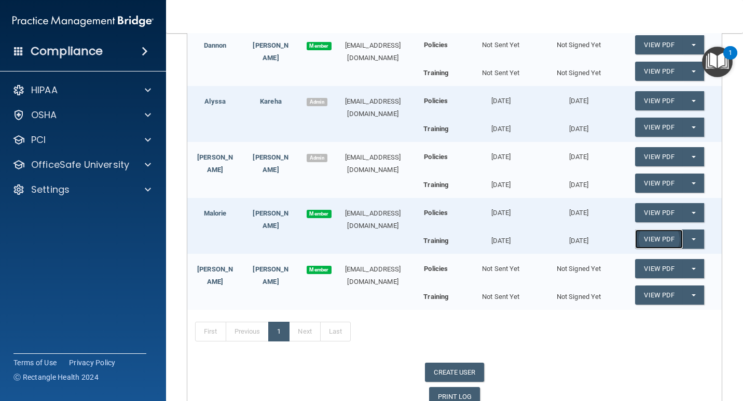
click at [666, 238] on link "View PDF" at bounding box center [659, 239] width 48 height 19
click at [684, 238] on button "Split button!" at bounding box center [692, 239] width 21 height 19
click at [675, 257] on link "Update Acknowledgment" at bounding box center [682, 261] width 95 height 16
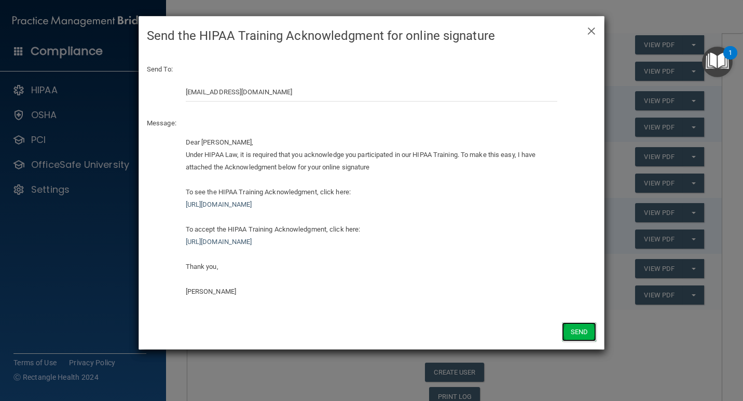
click at [575, 337] on button "Send" at bounding box center [579, 332] width 34 height 19
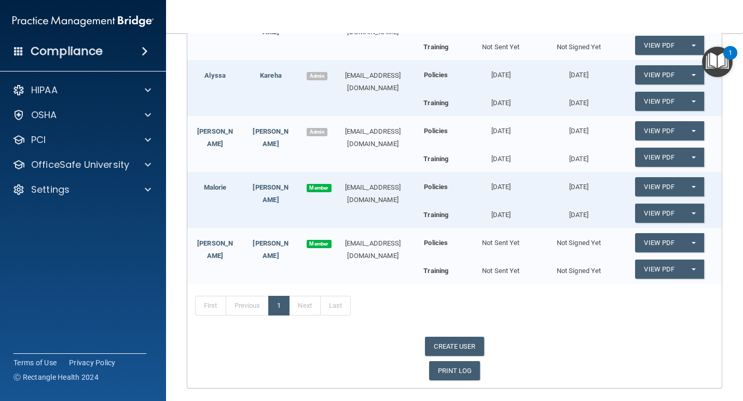
scroll to position [345, 0]
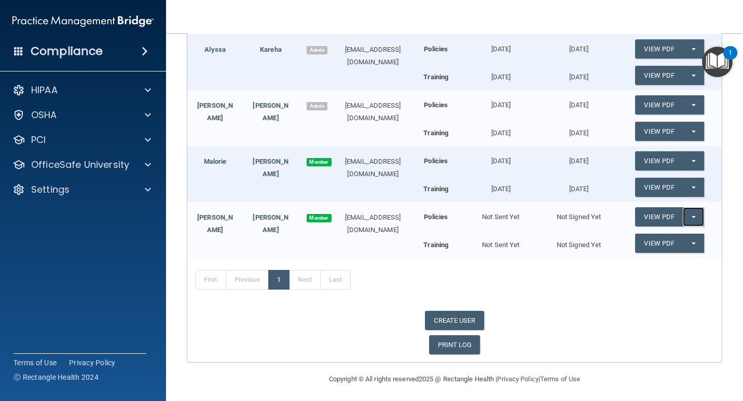
click at [684, 210] on button "Split button!" at bounding box center [692, 216] width 21 height 19
click at [677, 232] on link "Send Acknowledgment" at bounding box center [680, 238] width 90 height 16
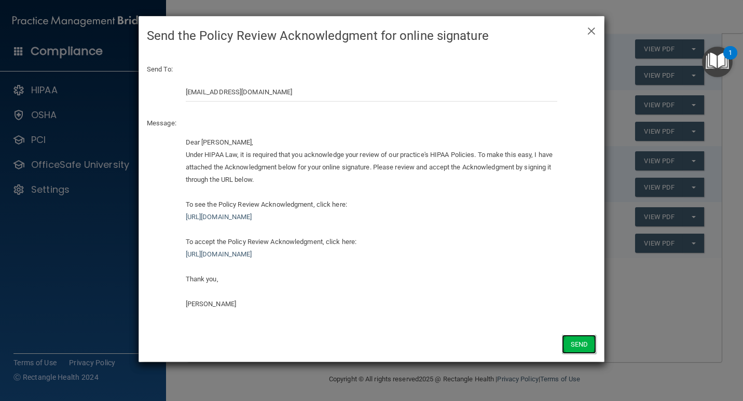
click at [585, 347] on button "Send" at bounding box center [579, 344] width 34 height 19
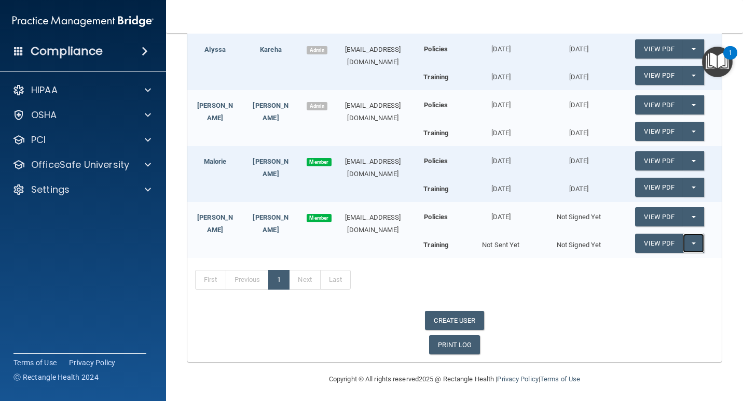
click at [682, 238] on button "Split button!" at bounding box center [692, 243] width 21 height 19
click at [661, 259] on link "Send Acknowledgment PDF" at bounding box center [687, 265] width 104 height 16
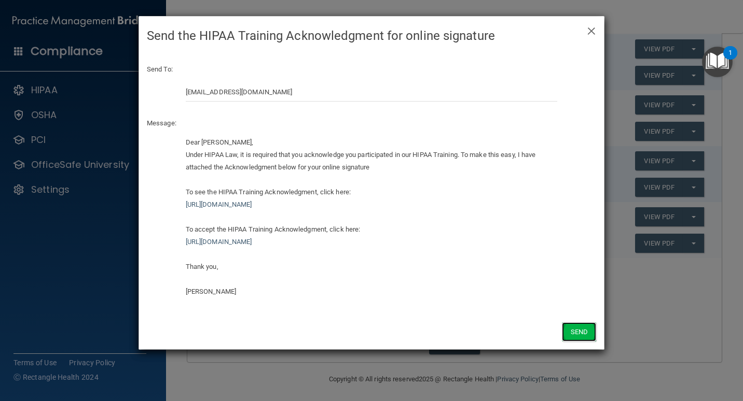
click at [580, 331] on button "Send" at bounding box center [579, 332] width 34 height 19
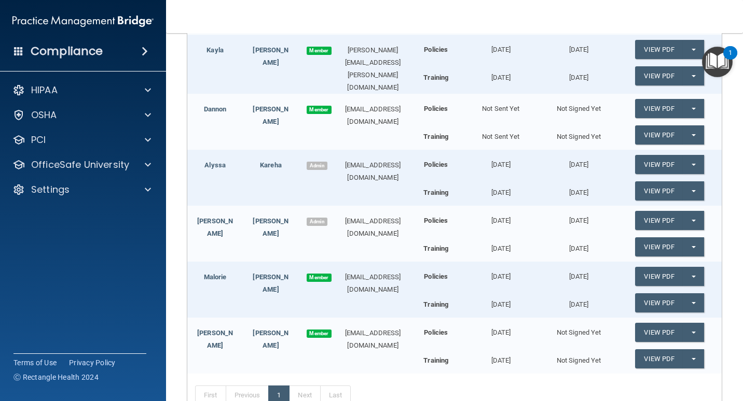
scroll to position [241, 0]
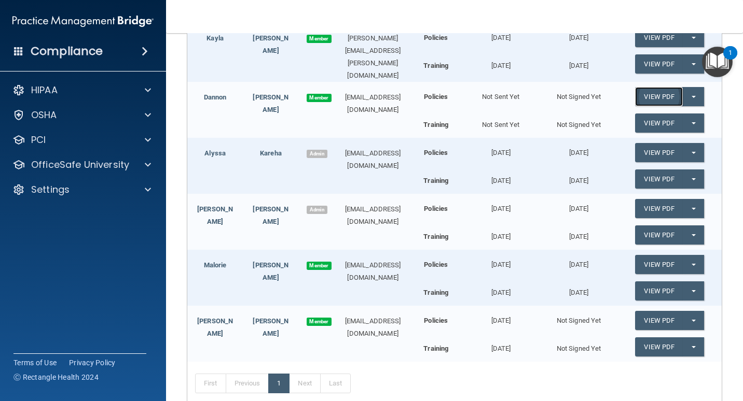
click at [668, 99] on link "View PDF" at bounding box center [659, 96] width 48 height 19
click at [692, 94] on button "Split button!" at bounding box center [692, 96] width 21 height 19
click at [659, 110] on link "Send Acknowledgment" at bounding box center [680, 118] width 90 height 16
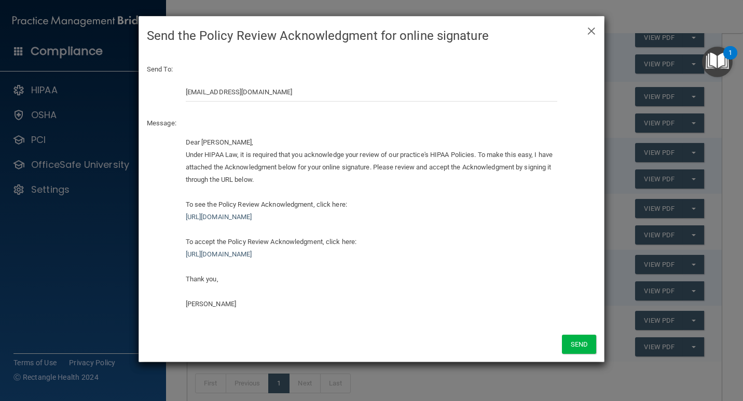
click at [580, 334] on div "Send" at bounding box center [371, 344] width 465 height 35
click at [580, 344] on button "Send" at bounding box center [579, 344] width 34 height 19
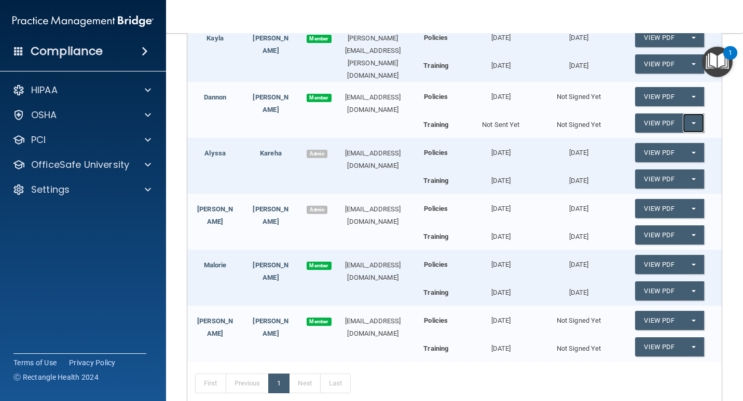
click at [682, 121] on button "Split button!" at bounding box center [692, 123] width 21 height 19
click at [672, 142] on link "Send Acknowledgment PDF" at bounding box center [687, 144] width 104 height 16
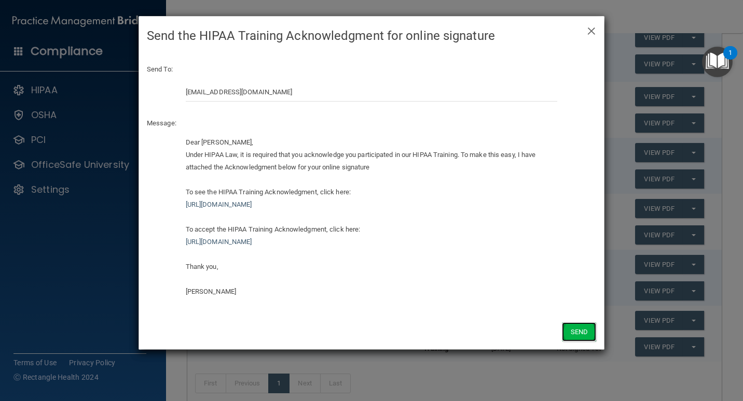
click at [583, 330] on button "Send" at bounding box center [579, 332] width 34 height 19
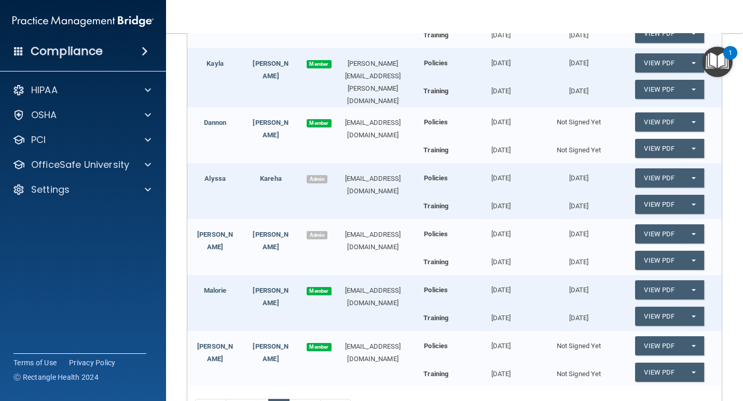
scroll to position [259, 0]
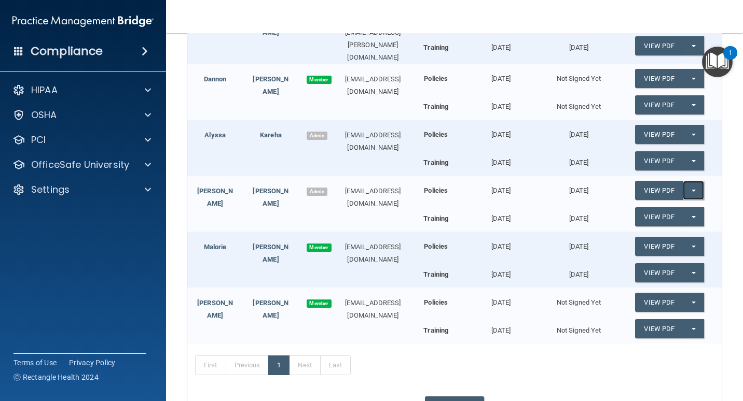
click at [685, 183] on button "Split button!" at bounding box center [692, 190] width 21 height 19
click at [680, 208] on link "Update Acknowledgment" at bounding box center [682, 212] width 95 height 16
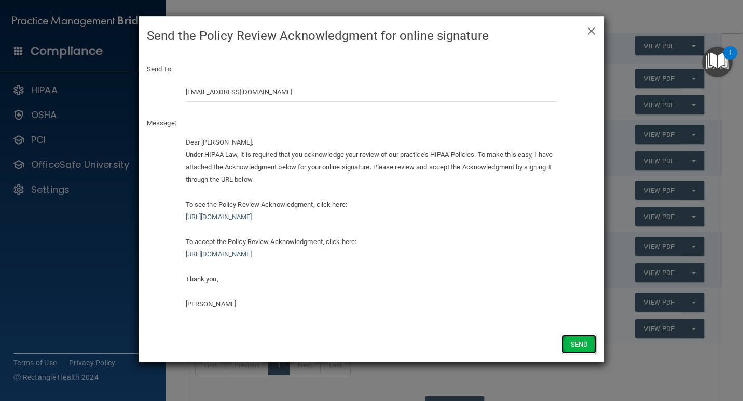
click at [571, 344] on button "Send" at bounding box center [579, 344] width 34 height 19
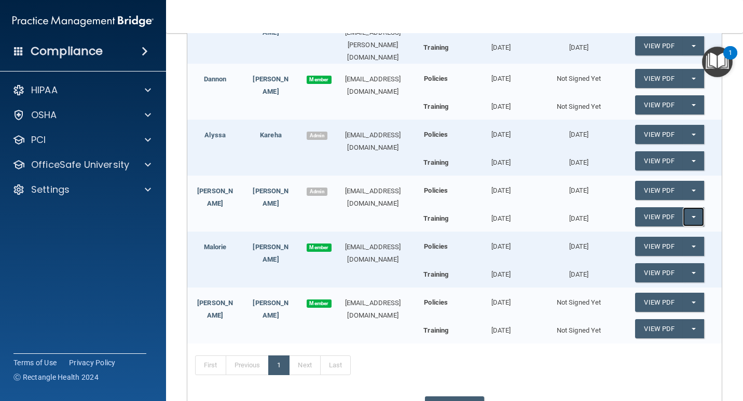
click at [691, 216] on span "button" at bounding box center [693, 217] width 4 height 2
click at [662, 239] on link "Update Acknowledgment" at bounding box center [682, 238] width 95 height 16
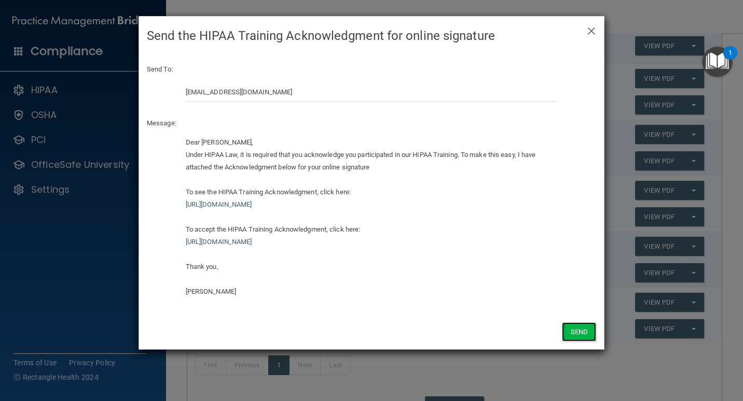
click at [576, 333] on button "Send" at bounding box center [579, 332] width 34 height 19
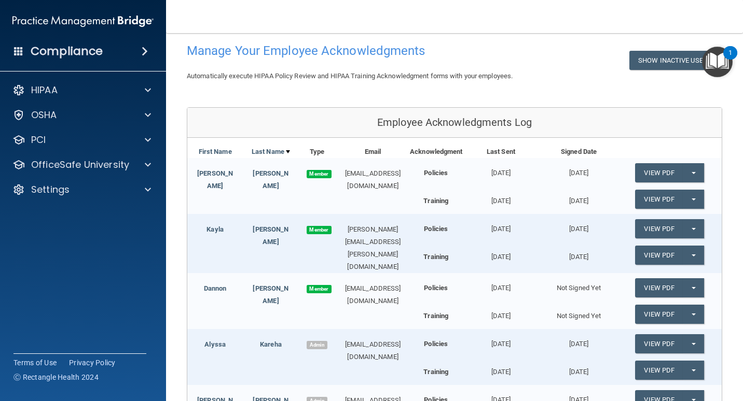
scroll to position [0, 0]
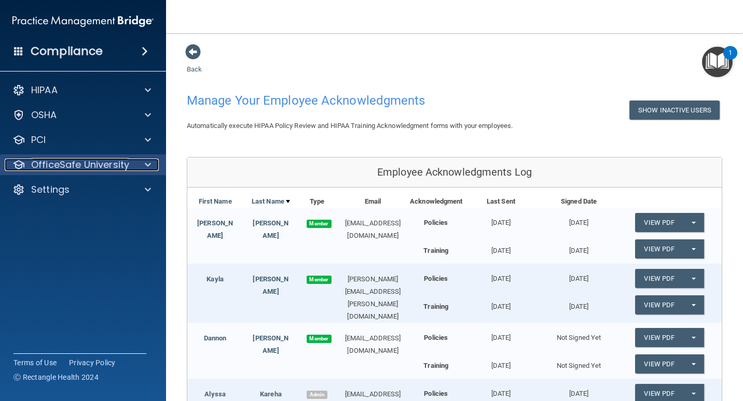
click at [132, 159] on div "OfficeSafe University" at bounding box center [69, 165] width 129 height 12
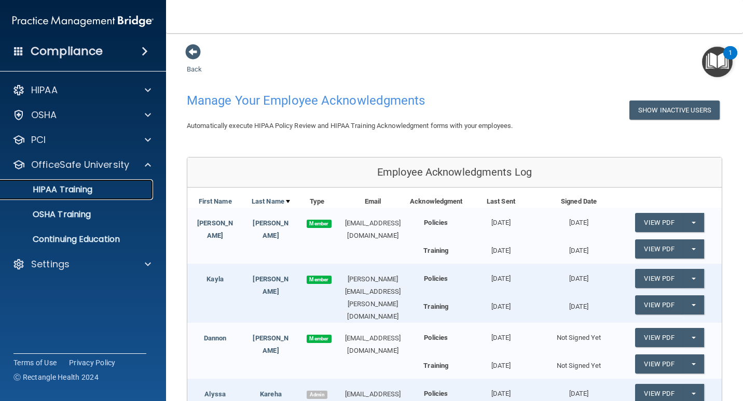
click at [63, 187] on p "HIPAA Training" at bounding box center [50, 190] width 86 height 10
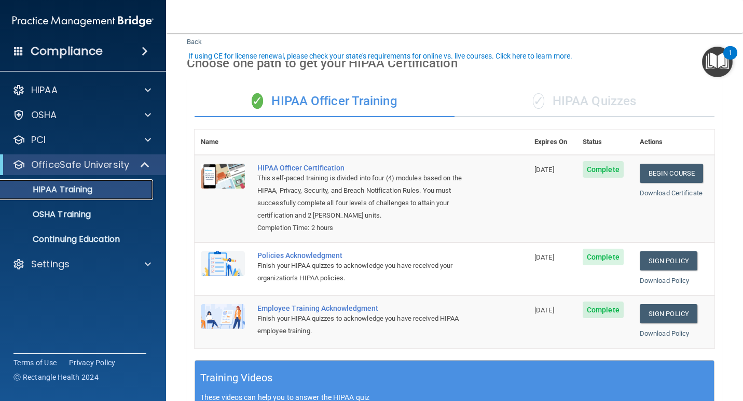
scroll to position [52, 0]
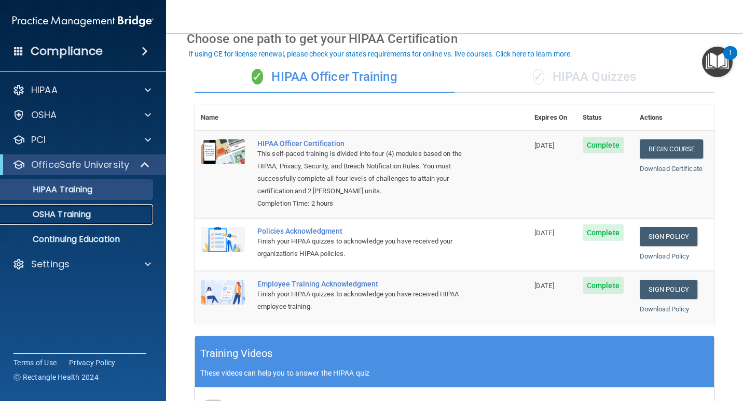
click at [65, 210] on p "OSHA Training" at bounding box center [49, 215] width 84 height 10
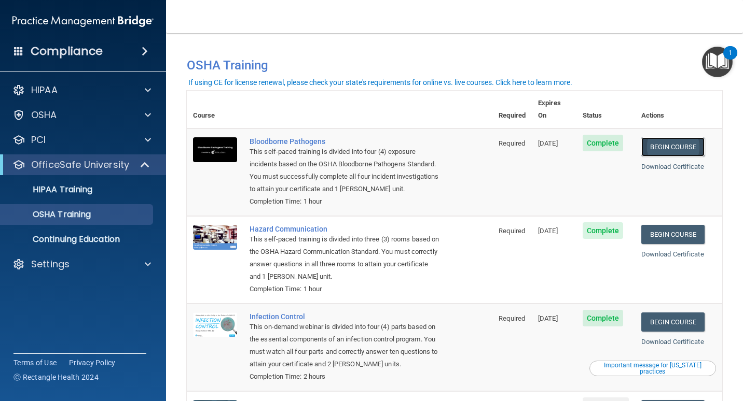
click at [677, 137] on link "Begin Course" at bounding box center [672, 146] width 63 height 19
